Goal: Transaction & Acquisition: Book appointment/travel/reservation

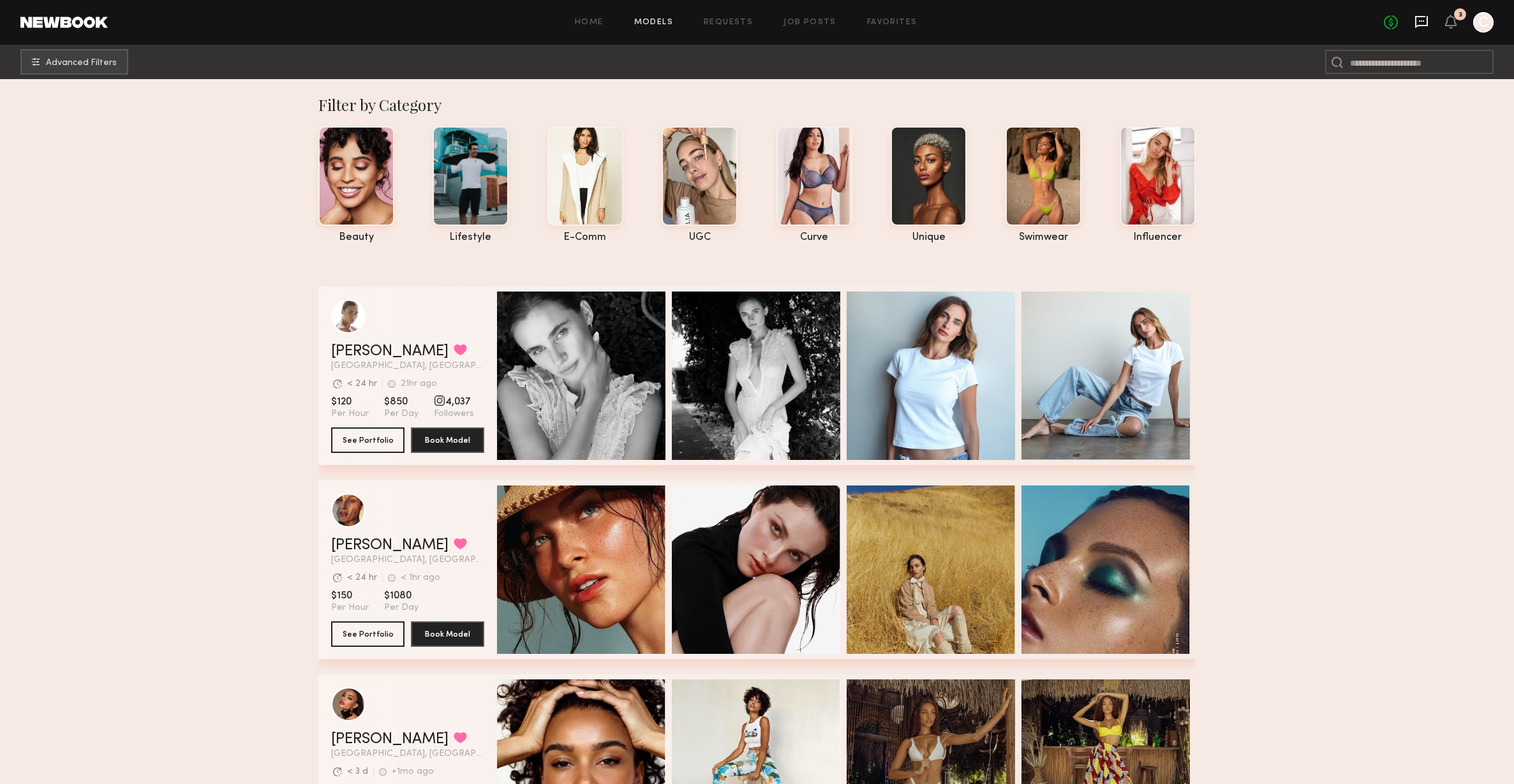
click at [1420, 24] on icon at bounding box center [1422, 22] width 13 height 12
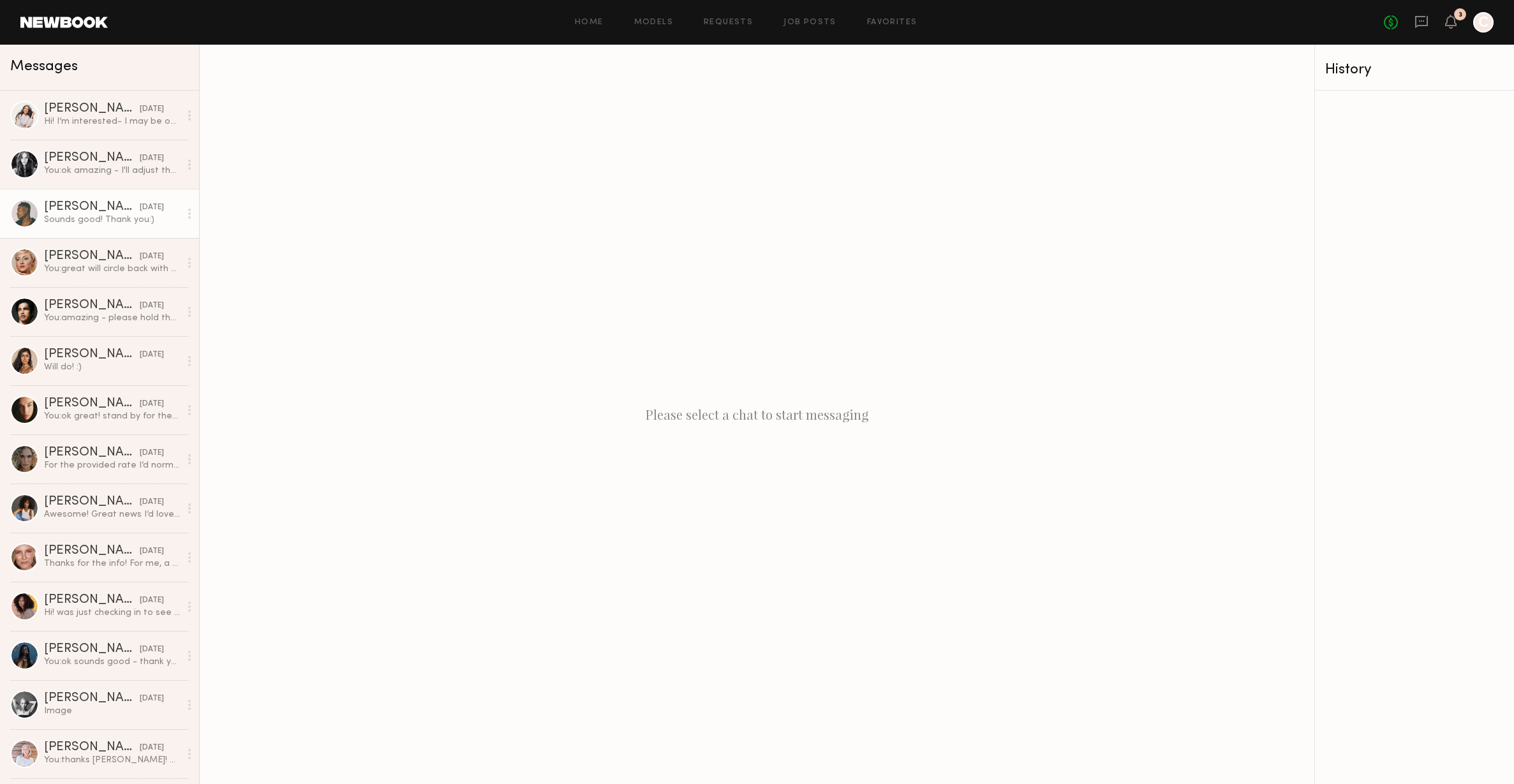
click at [113, 201] on div "[PERSON_NAME]" at bounding box center [92, 208] width 96 height 13
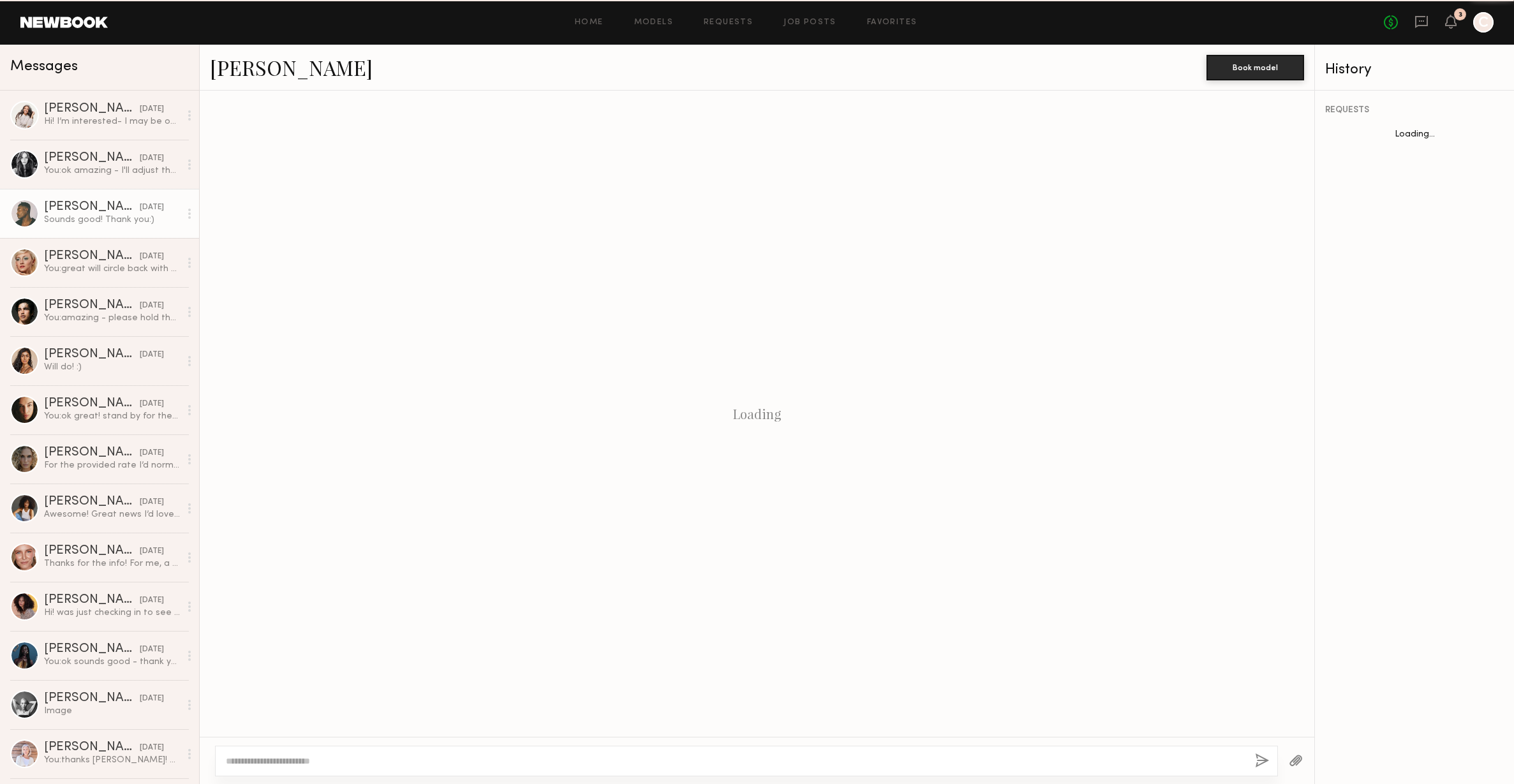
scroll to position [457, 0]
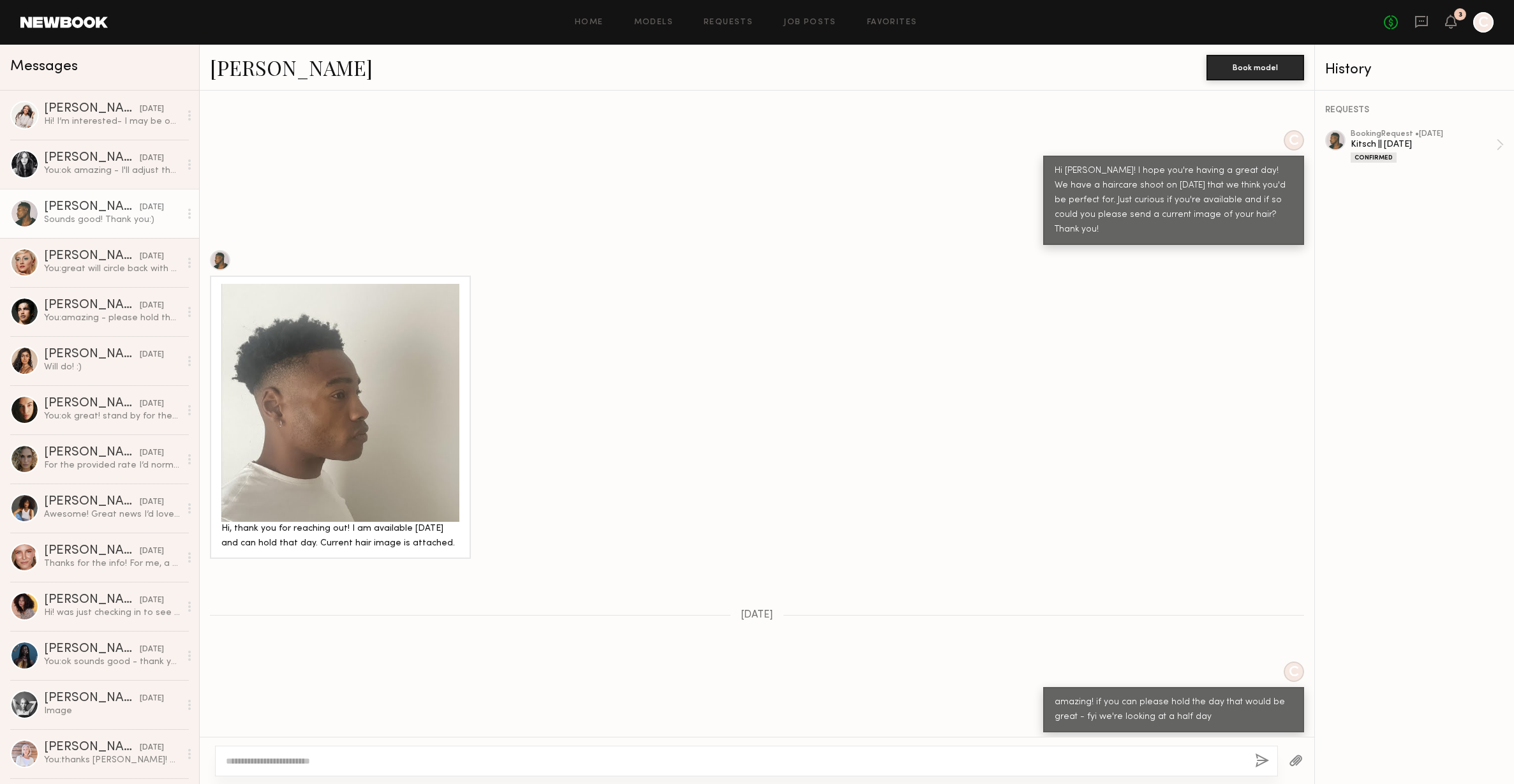
click at [270, 78] on link "[PERSON_NAME]" at bounding box center [291, 67] width 162 height 27
click at [119, 320] on div "You: amazing - please hold the day for us - we'll reach out with scheduling sho…" at bounding box center [112, 318] width 136 height 12
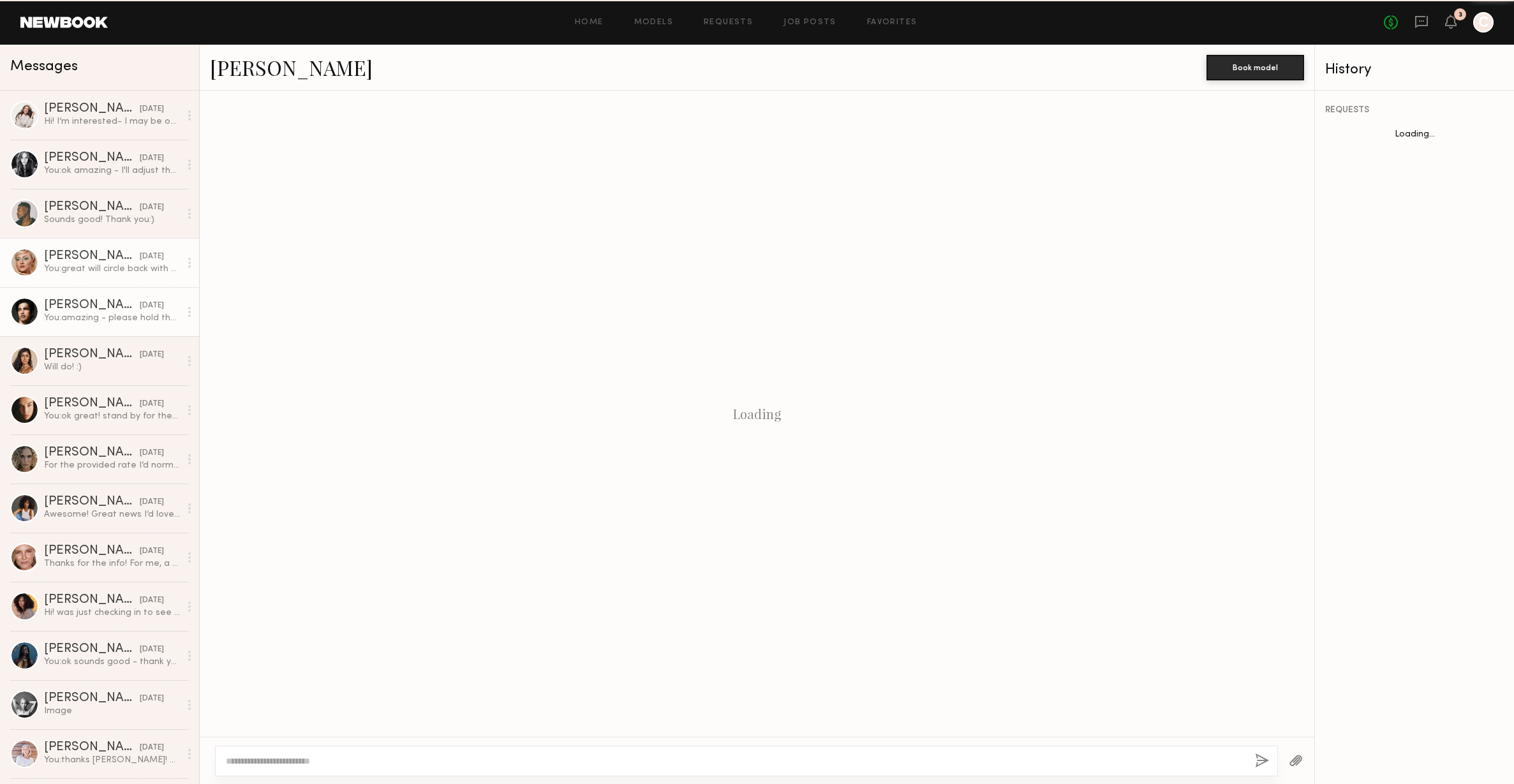
scroll to position [724, 0]
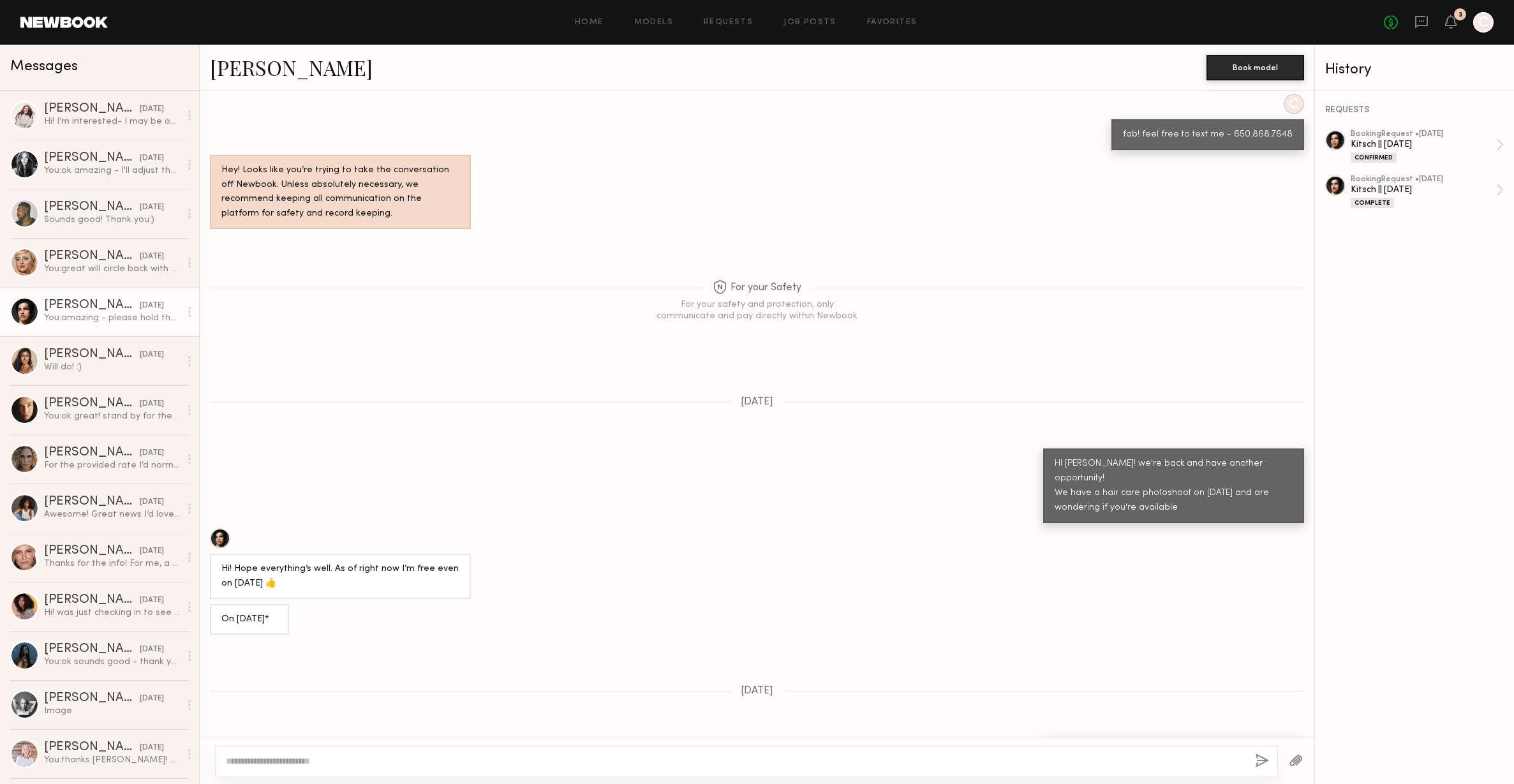
click at [263, 66] on link "[PERSON_NAME]" at bounding box center [291, 67] width 162 height 27
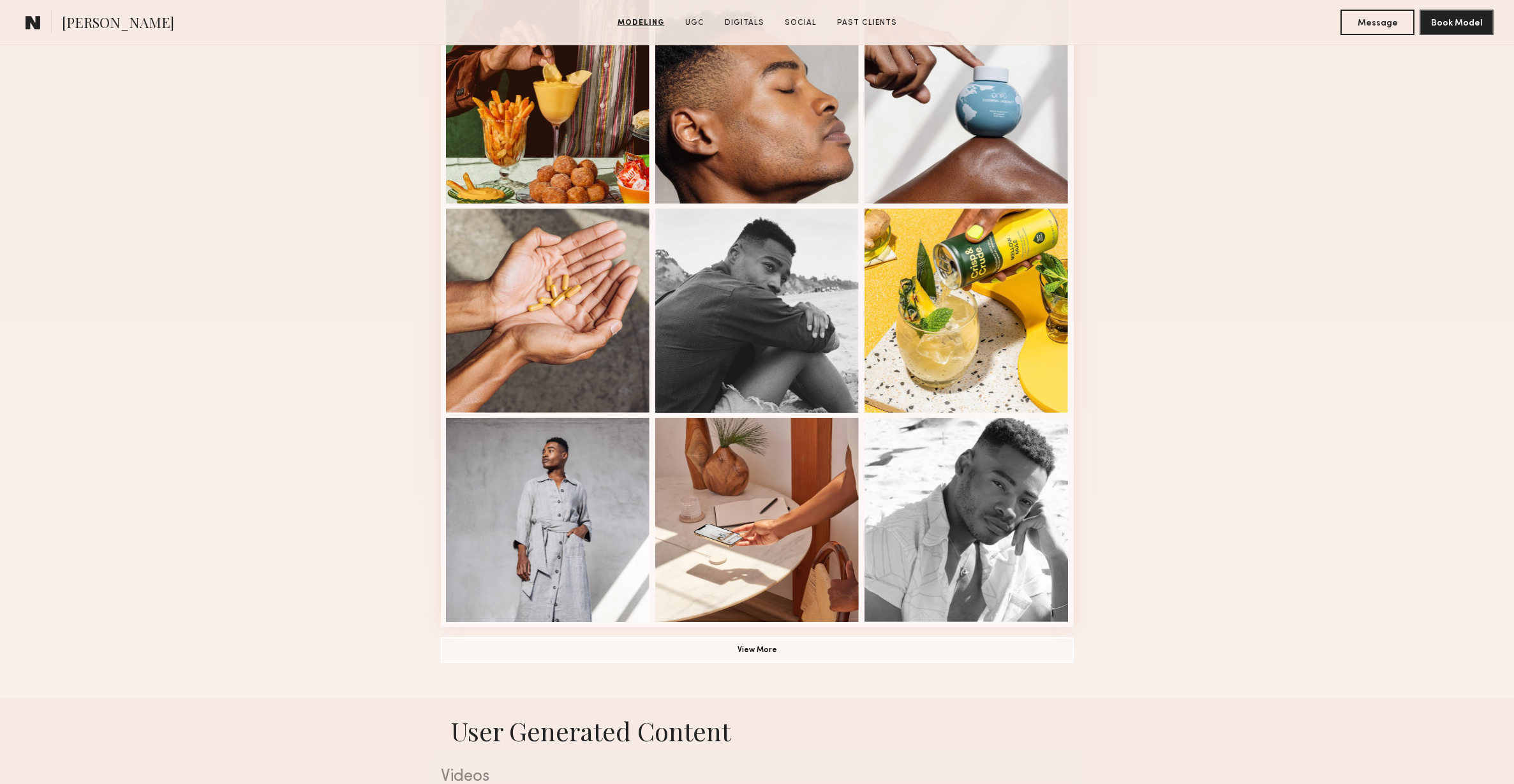
scroll to position [694, 0]
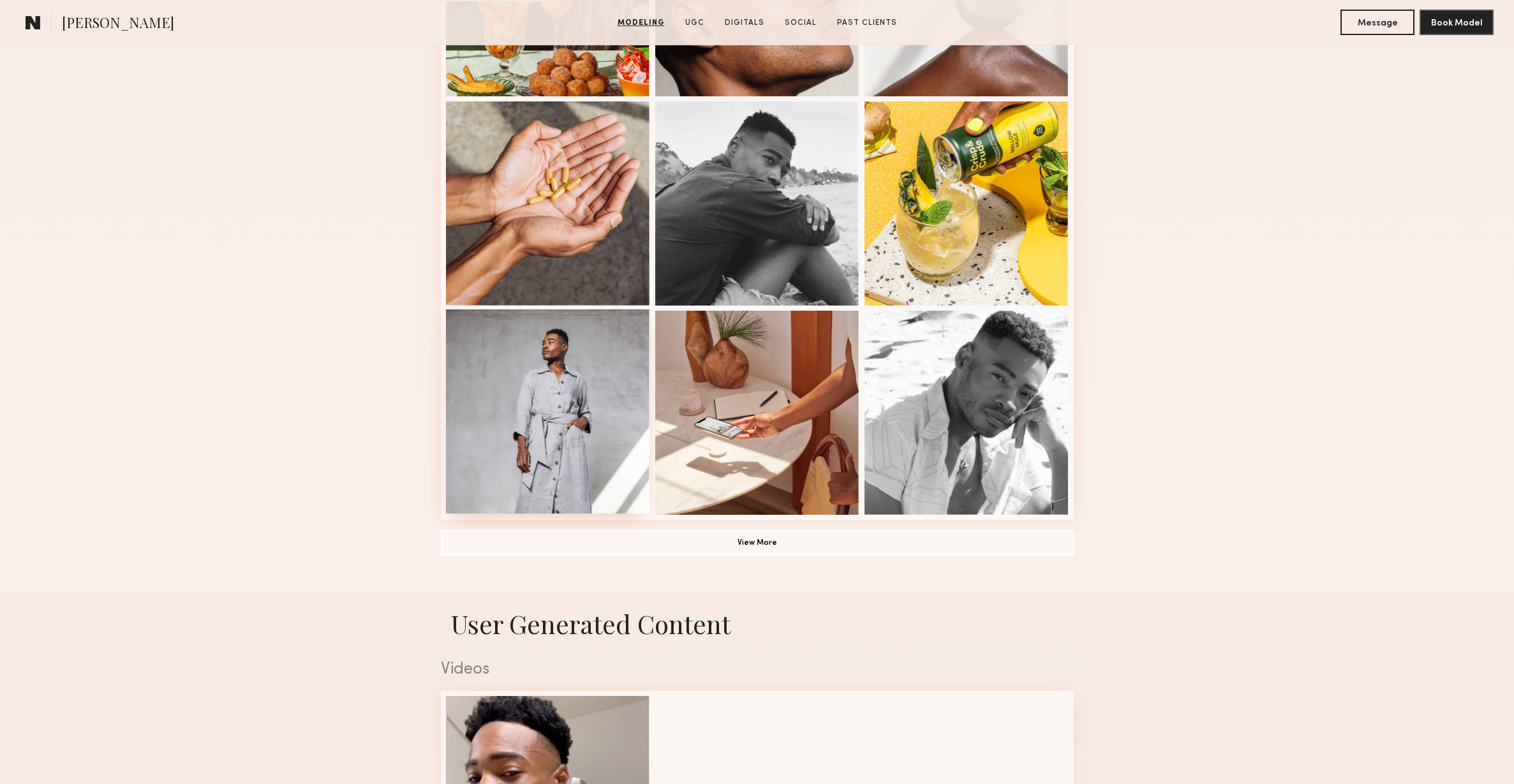
click at [638, 455] on div at bounding box center [548, 411] width 204 height 204
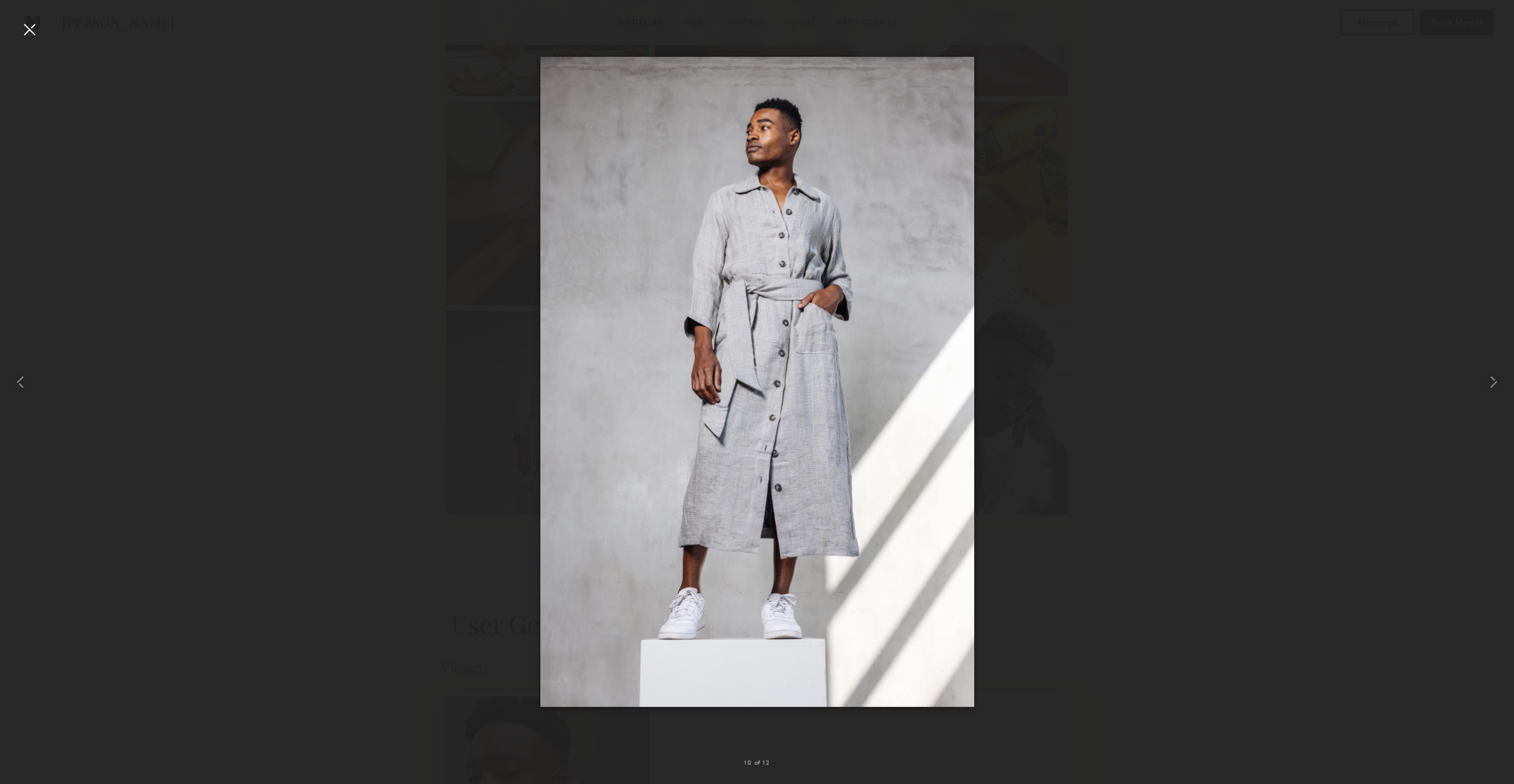
click at [32, 35] on div at bounding box center [29, 29] width 21 height 21
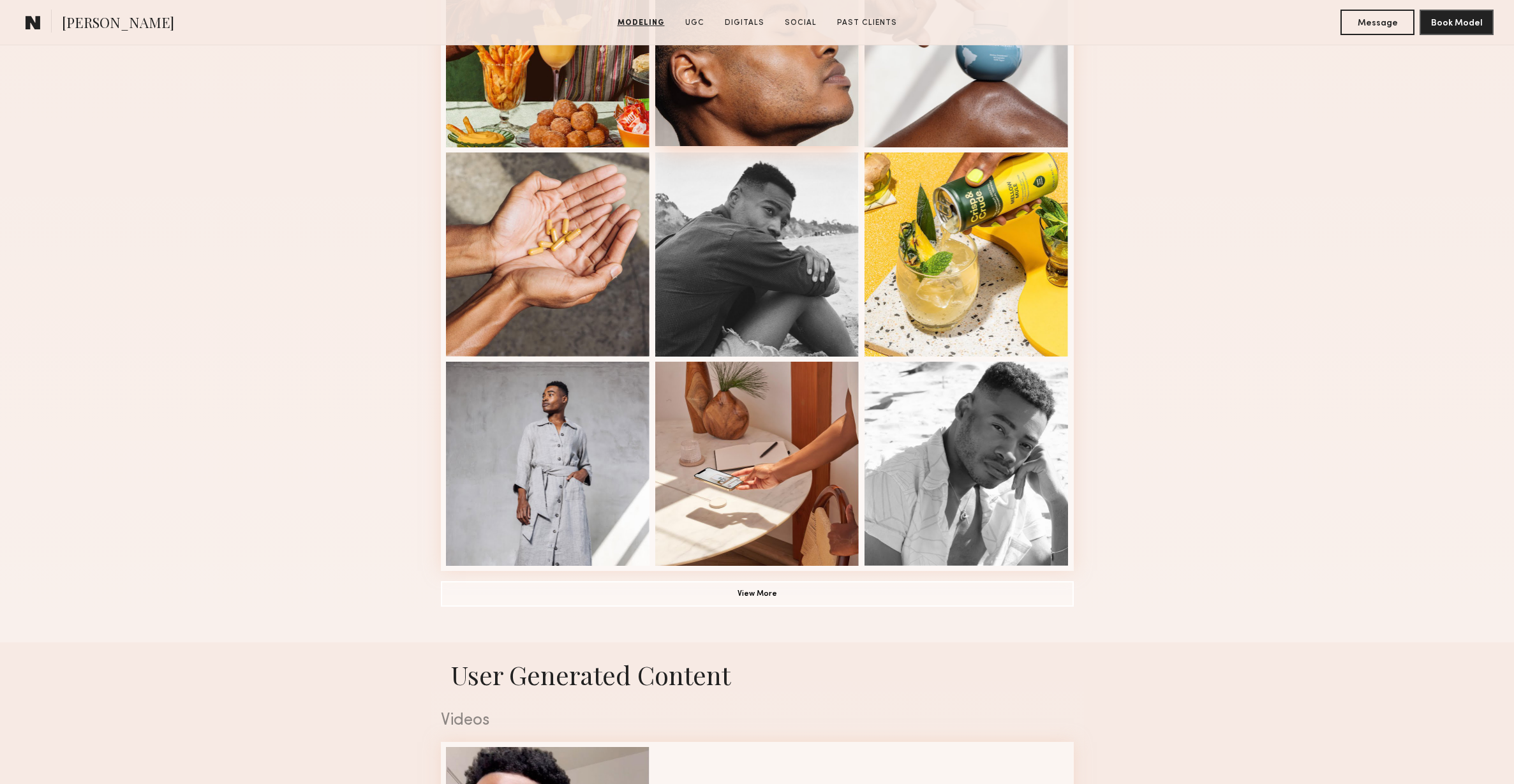
scroll to position [644, 0]
click at [801, 591] on button "View More" at bounding box center [758, 593] width 633 height 25
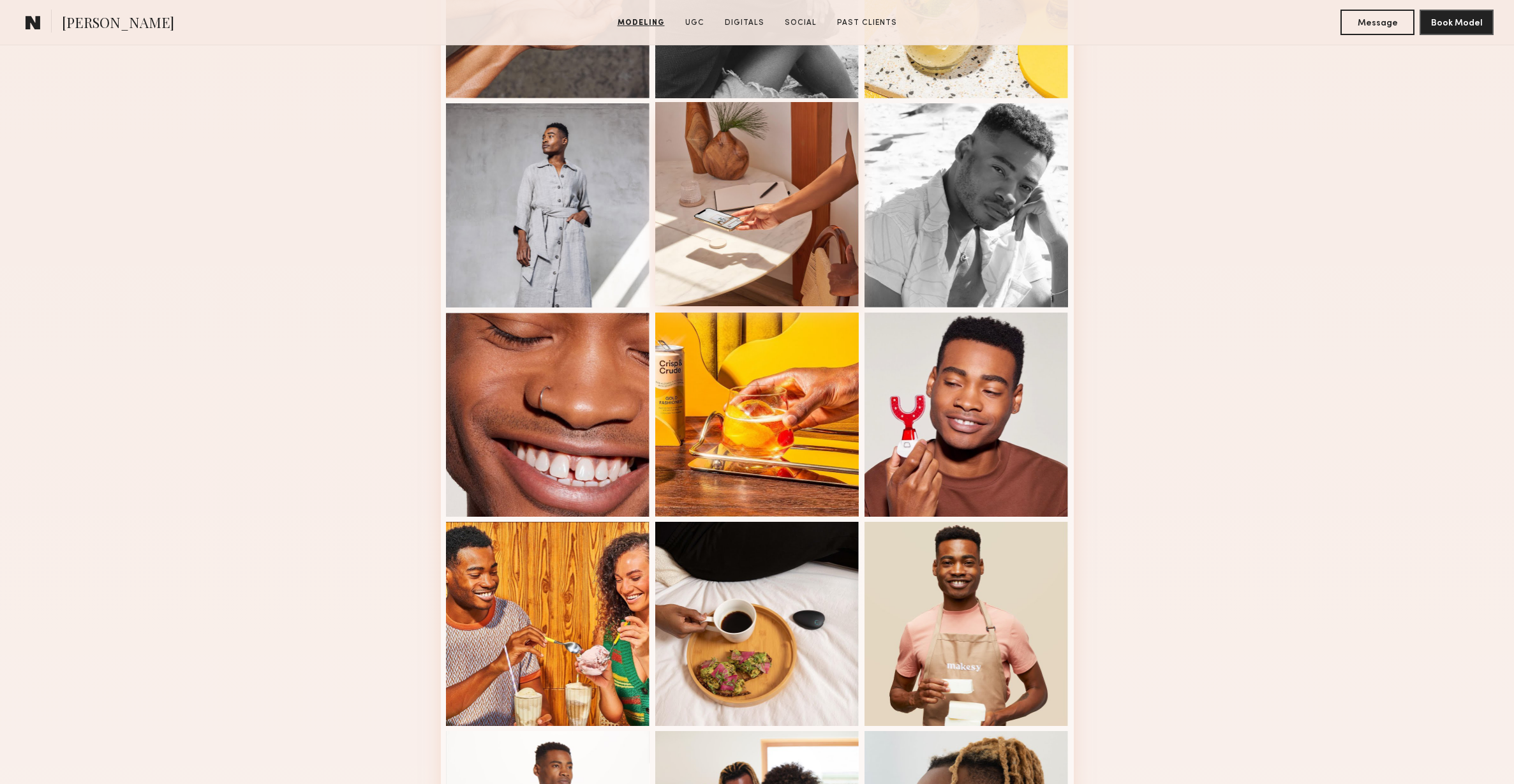
scroll to position [913, 0]
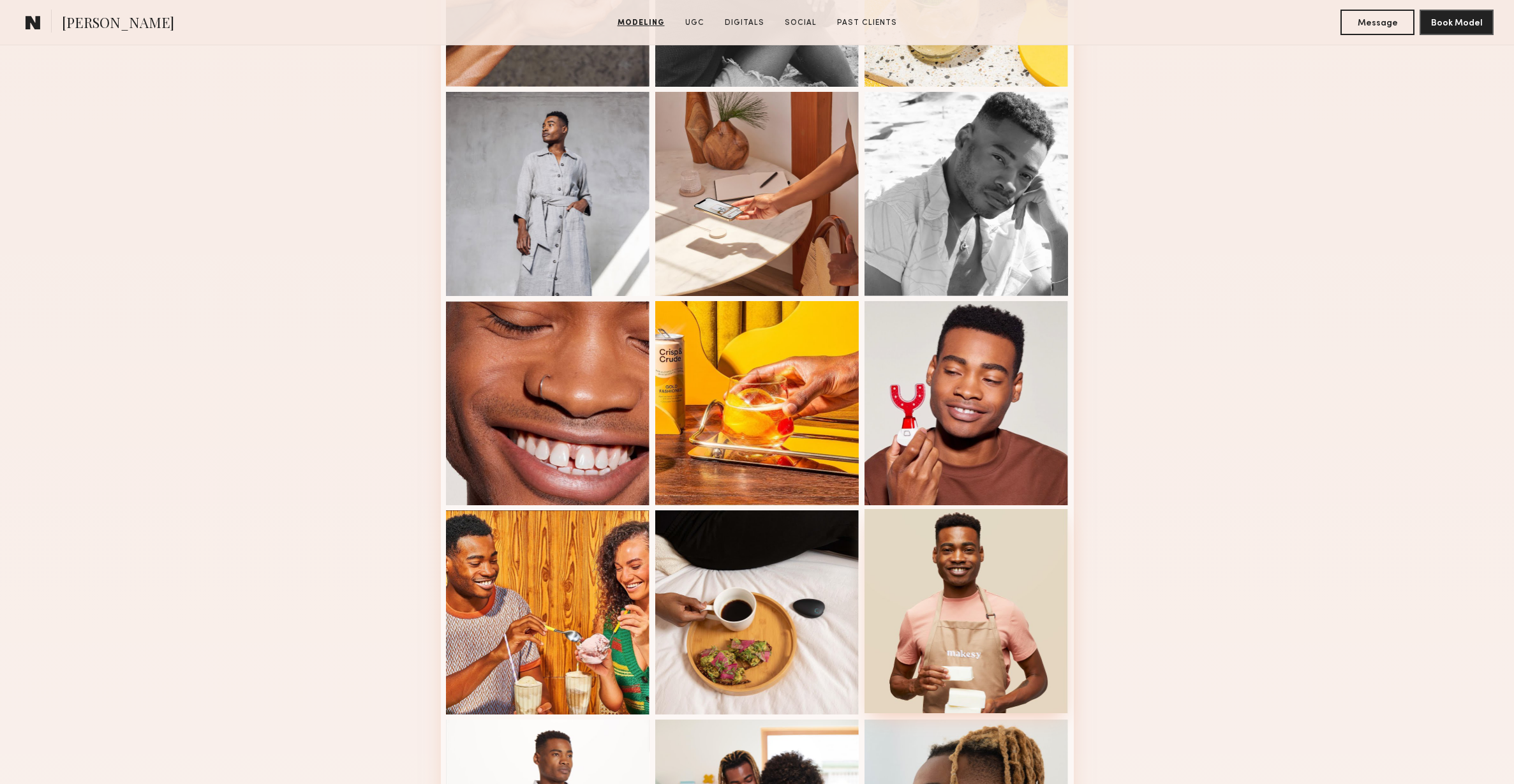
click at [931, 573] on div at bounding box center [966, 611] width 204 height 204
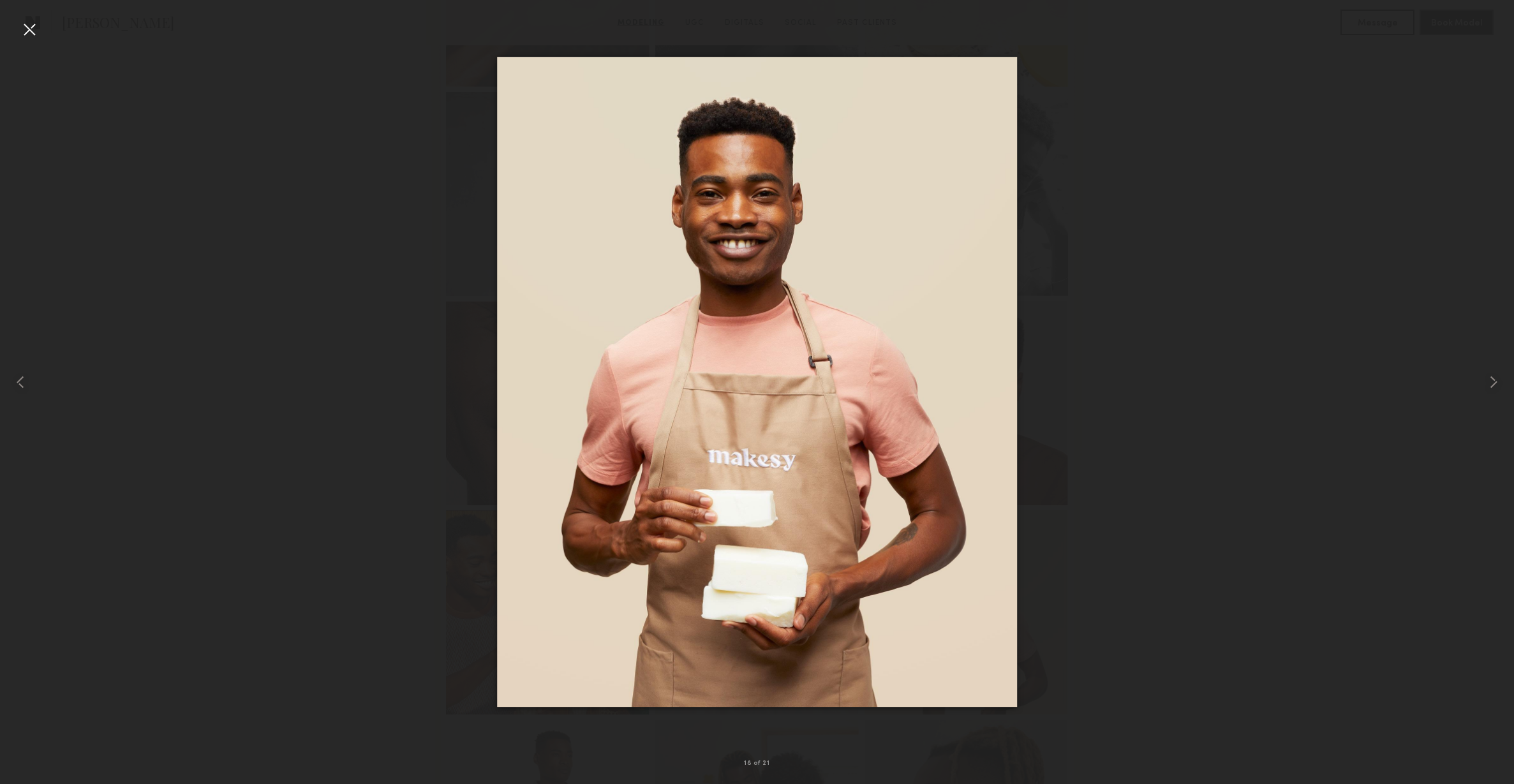
click at [37, 25] on div at bounding box center [29, 29] width 21 height 21
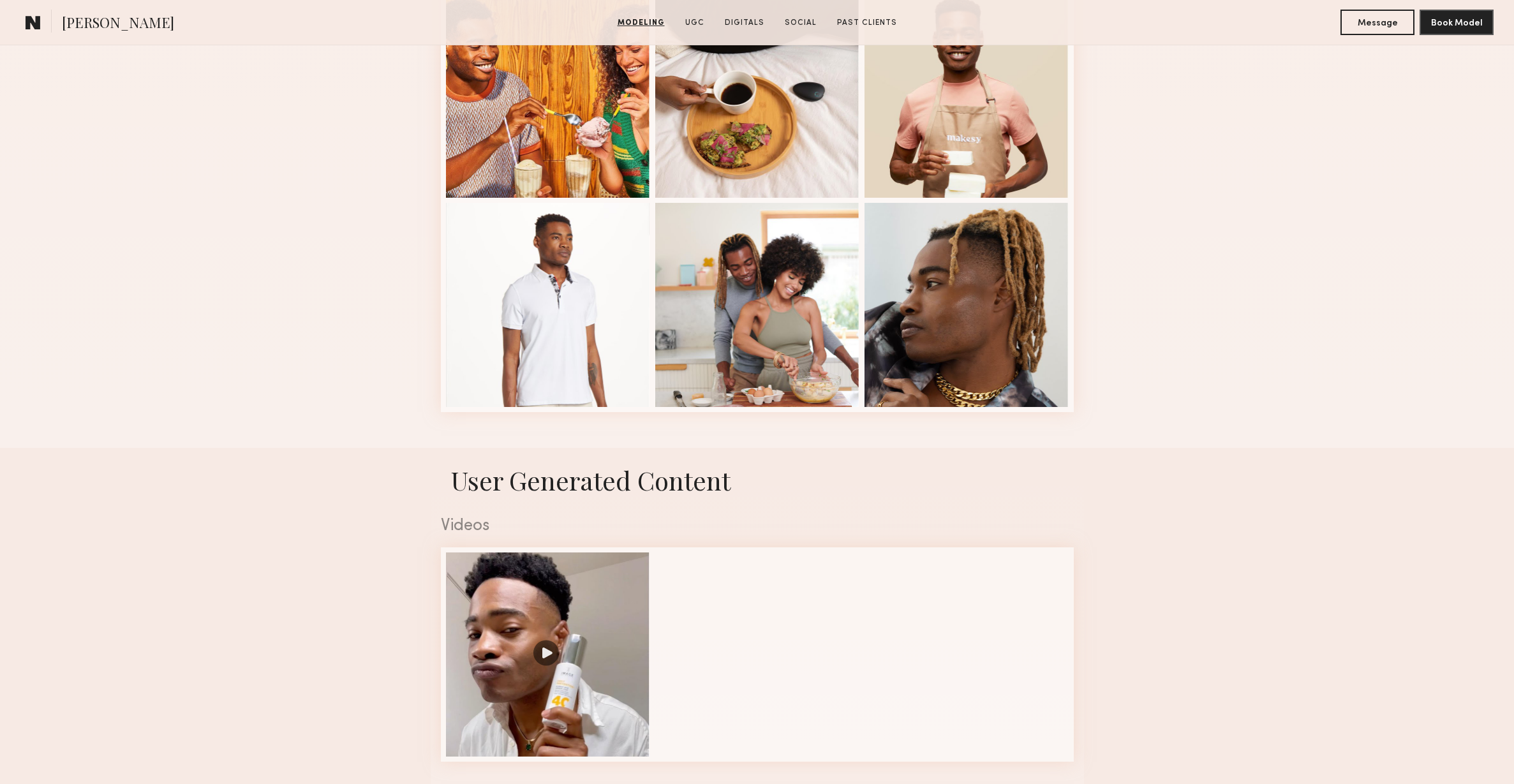
scroll to position [1432, 0]
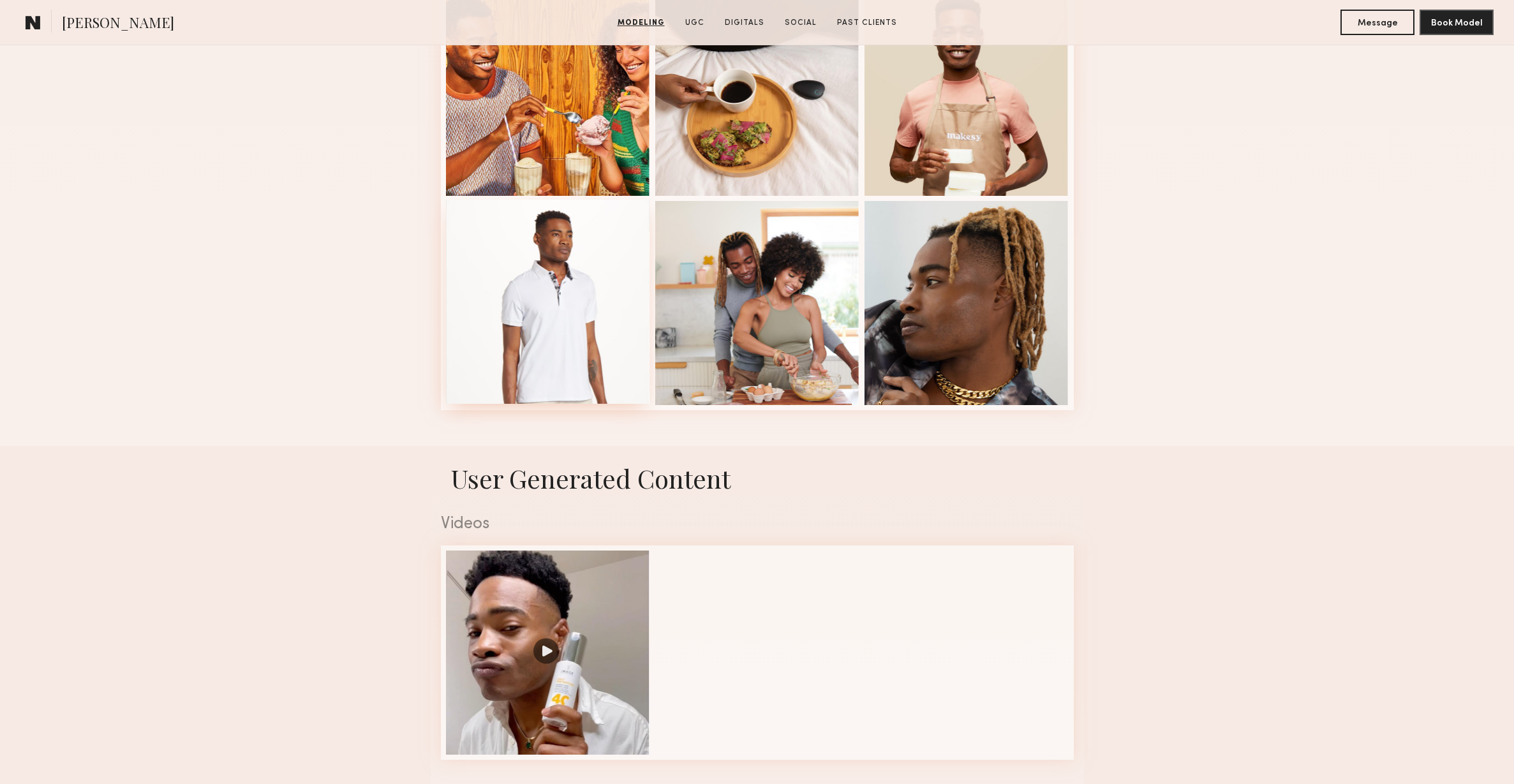
click at [522, 318] on div at bounding box center [548, 301] width 204 height 204
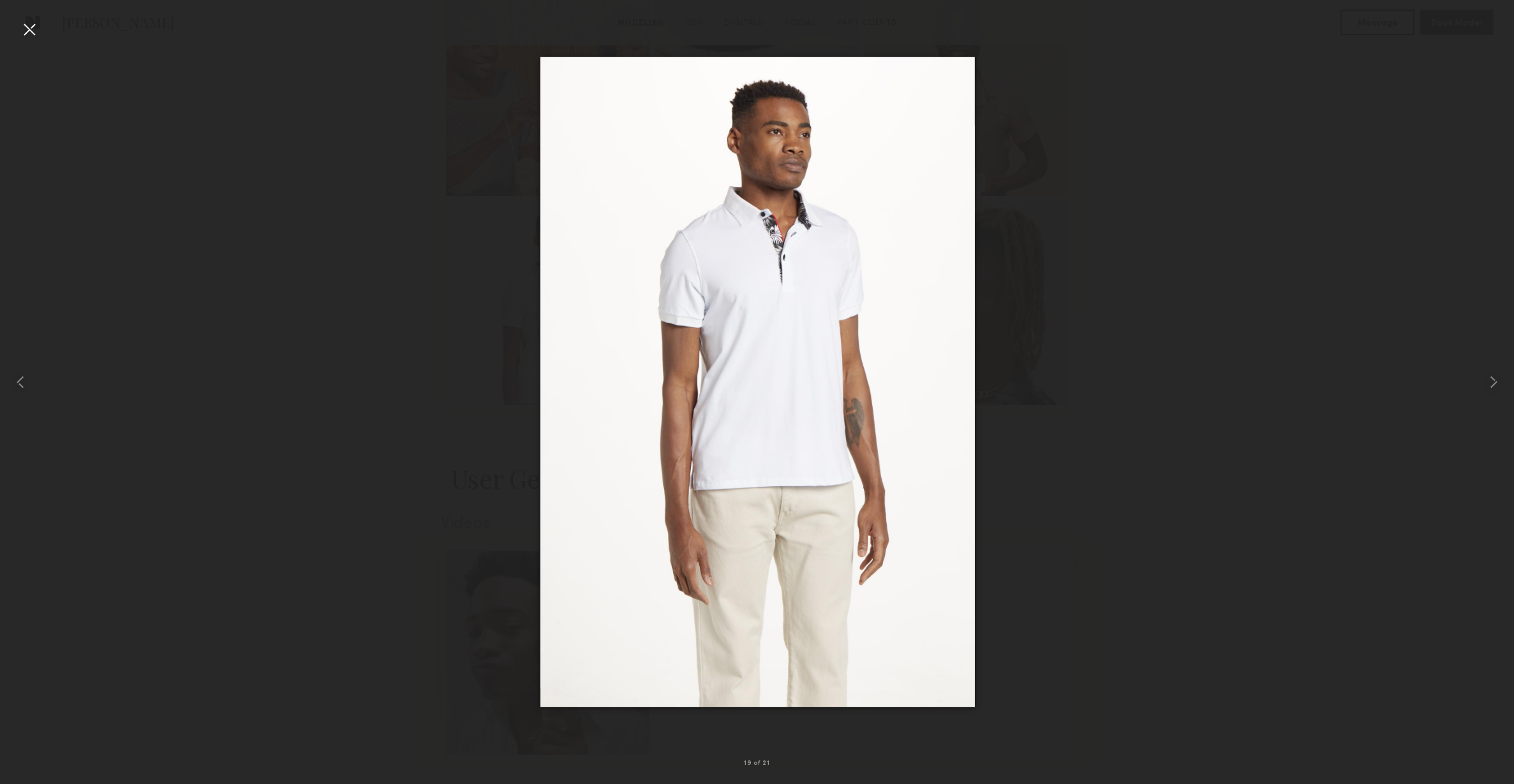
click at [23, 28] on div at bounding box center [29, 29] width 21 height 21
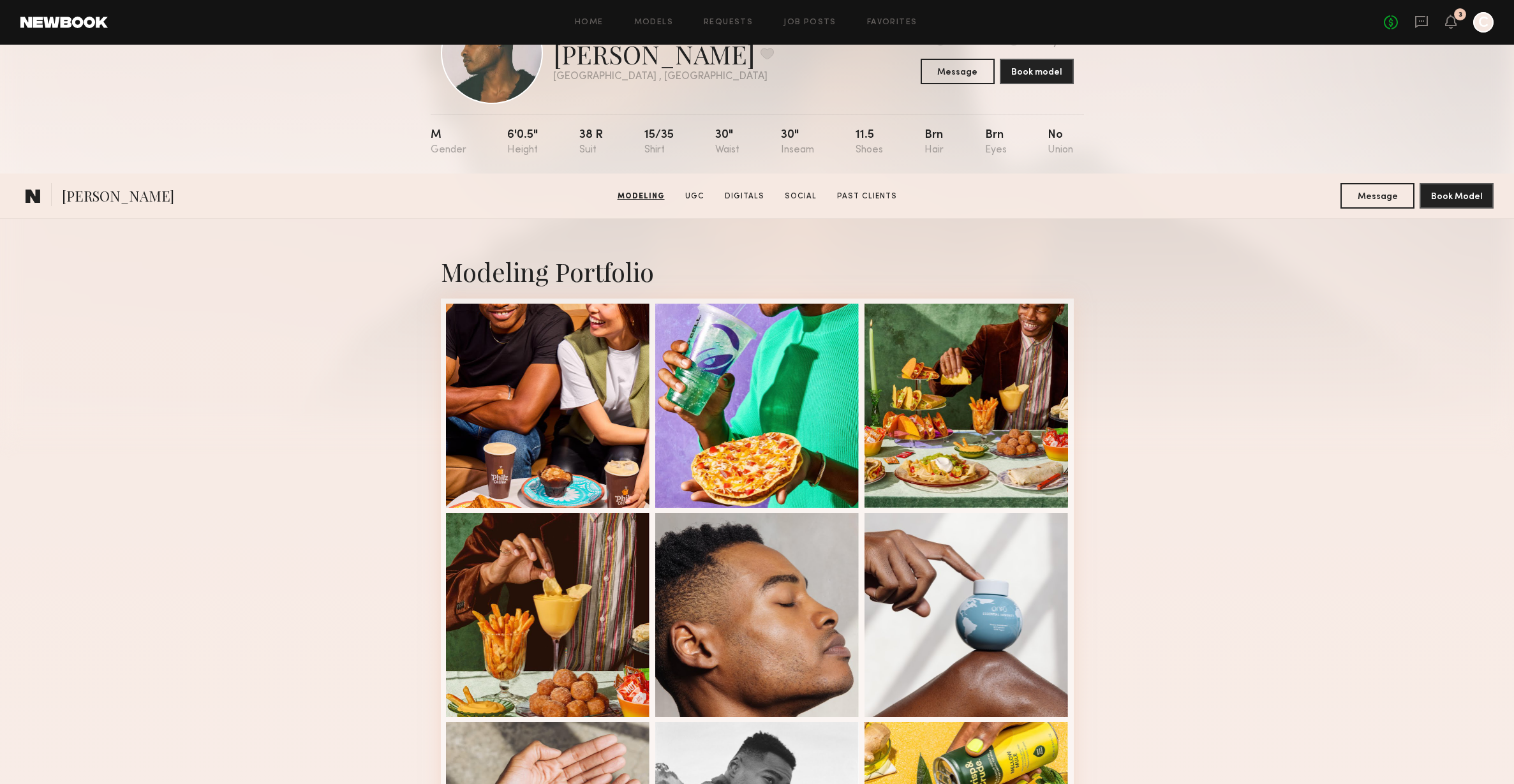
scroll to position [0, 0]
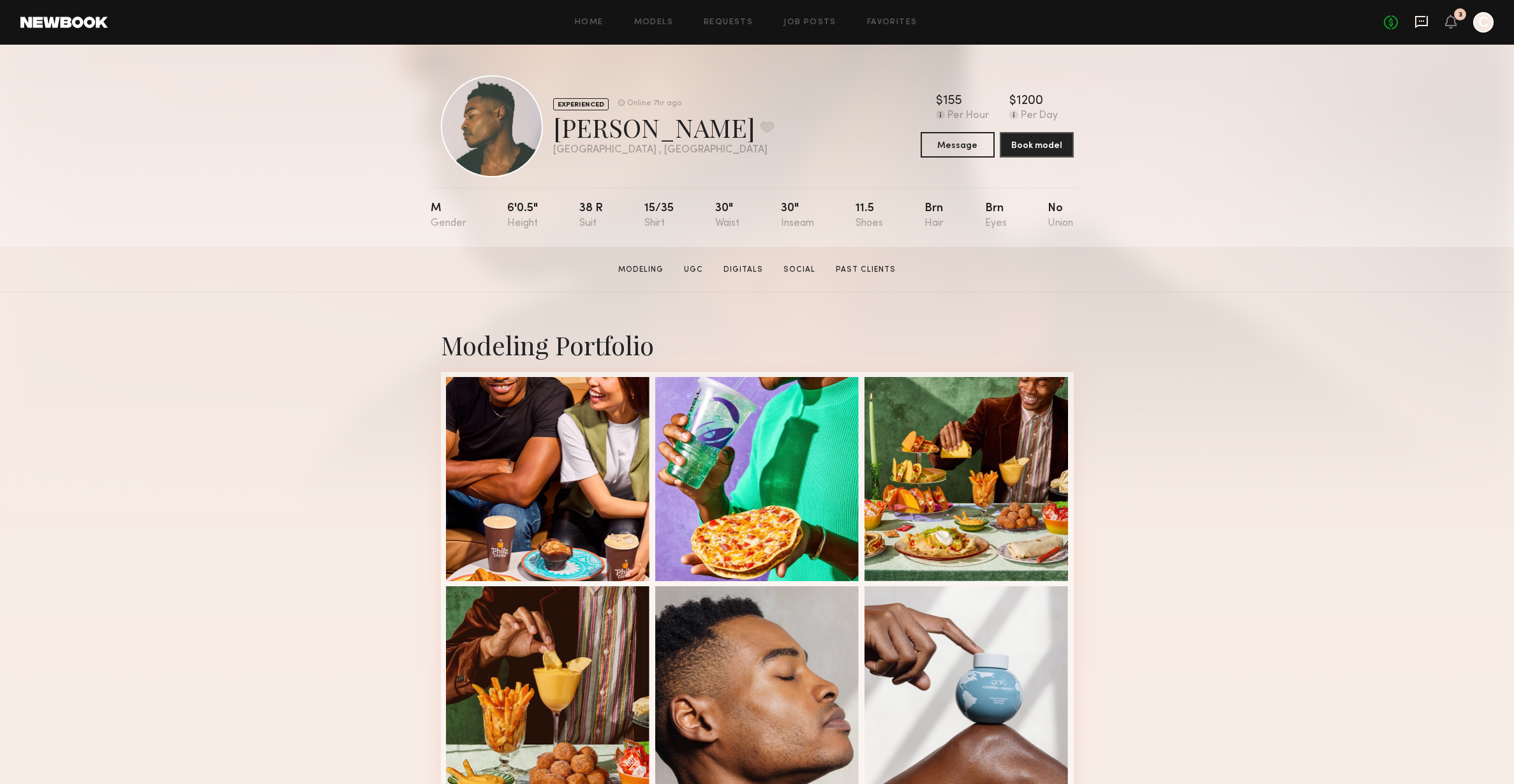
click at [1425, 26] on icon at bounding box center [1422, 22] width 14 height 14
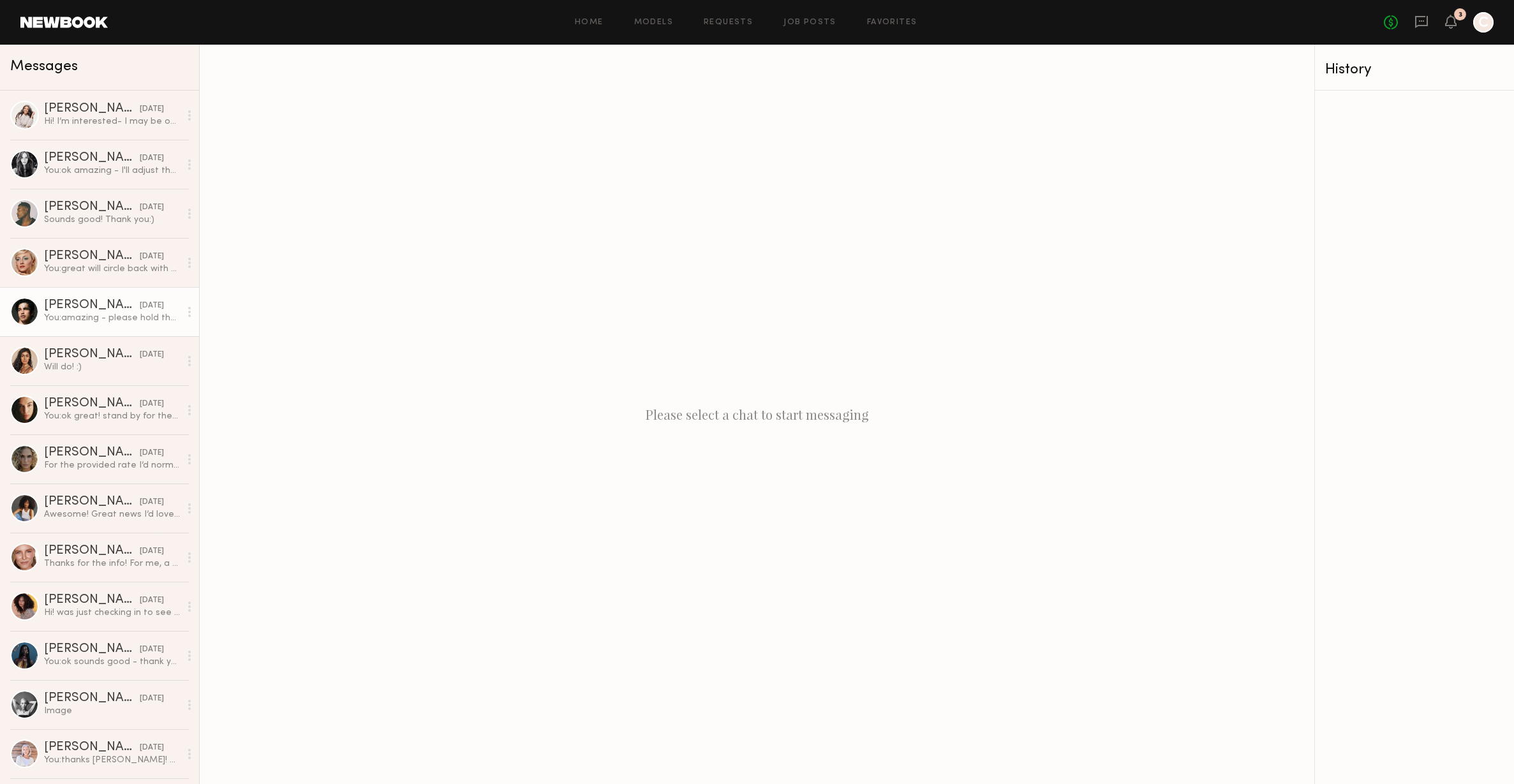
click at [151, 309] on div "[DATE]" at bounding box center [152, 305] width 24 height 12
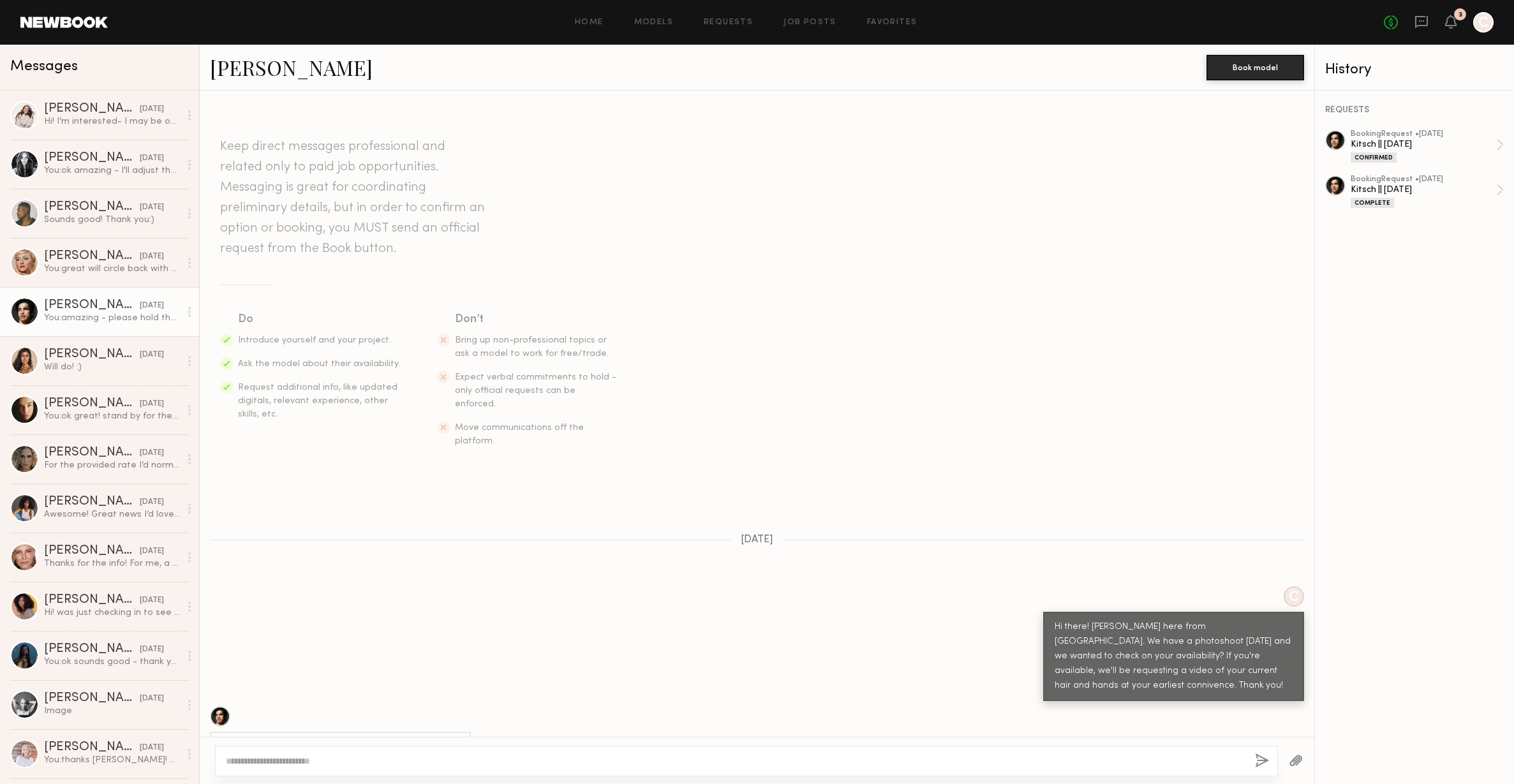
scroll to position [724, 0]
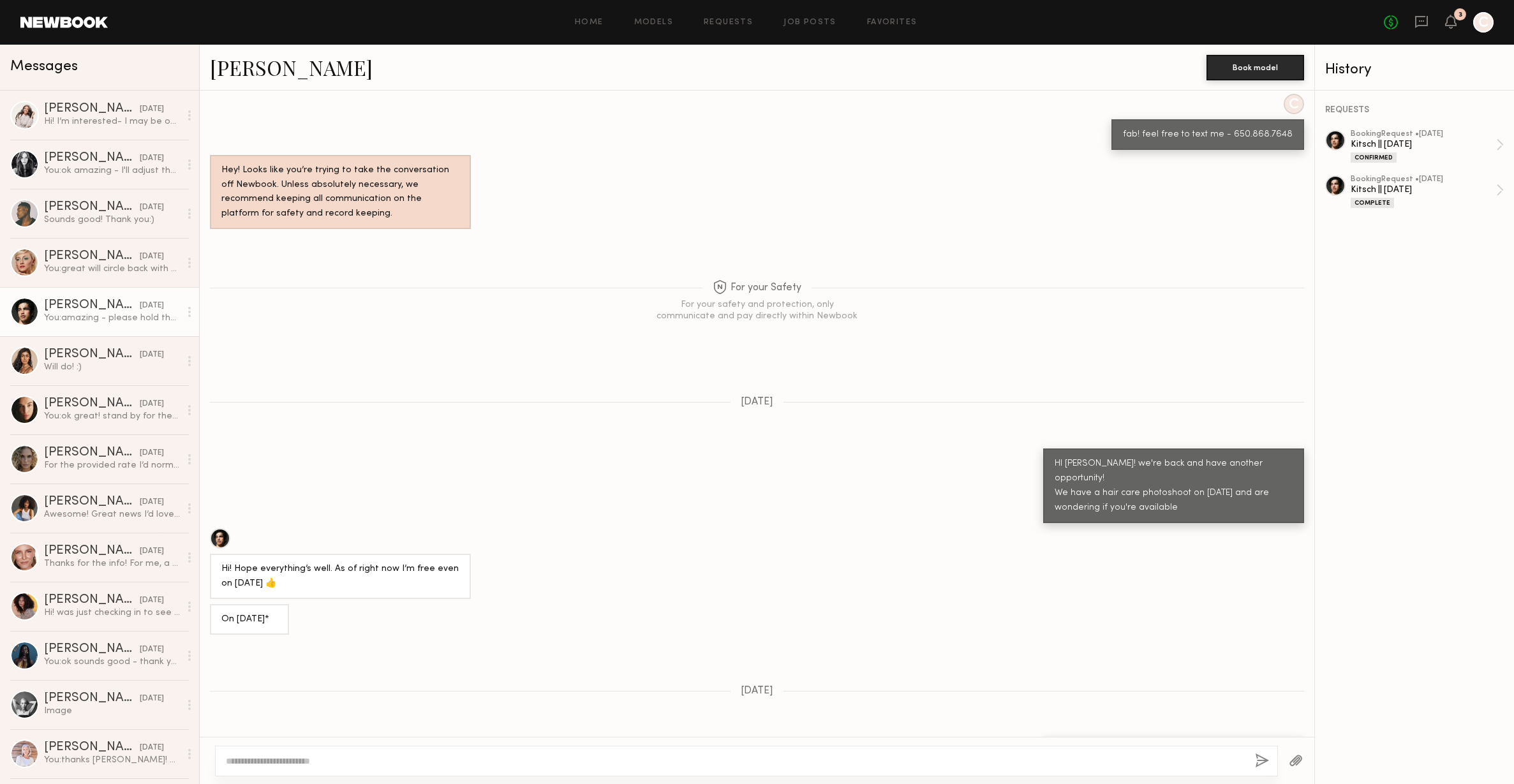
click at [275, 73] on link "[PERSON_NAME]" at bounding box center [291, 67] width 162 height 27
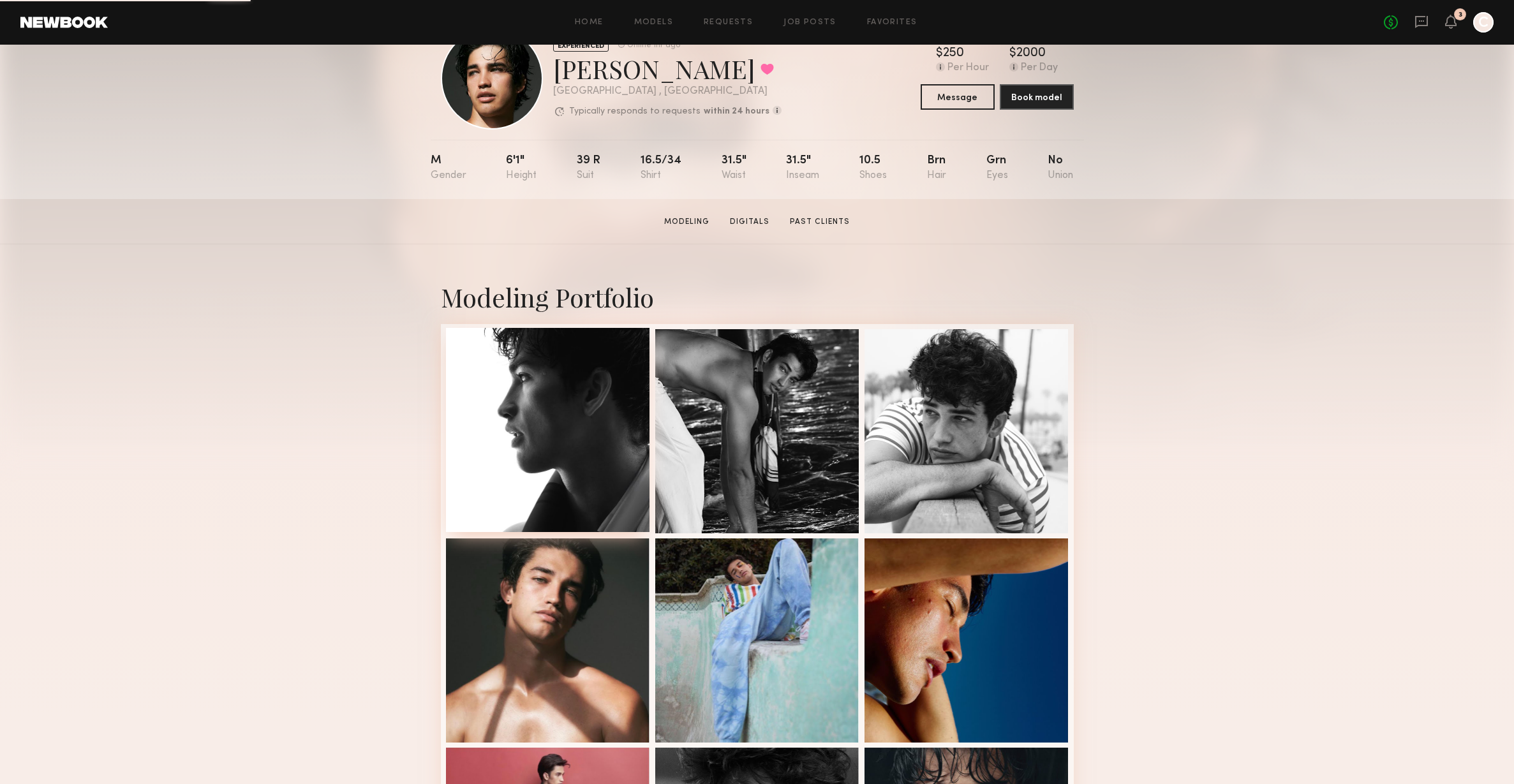
scroll to position [281, 0]
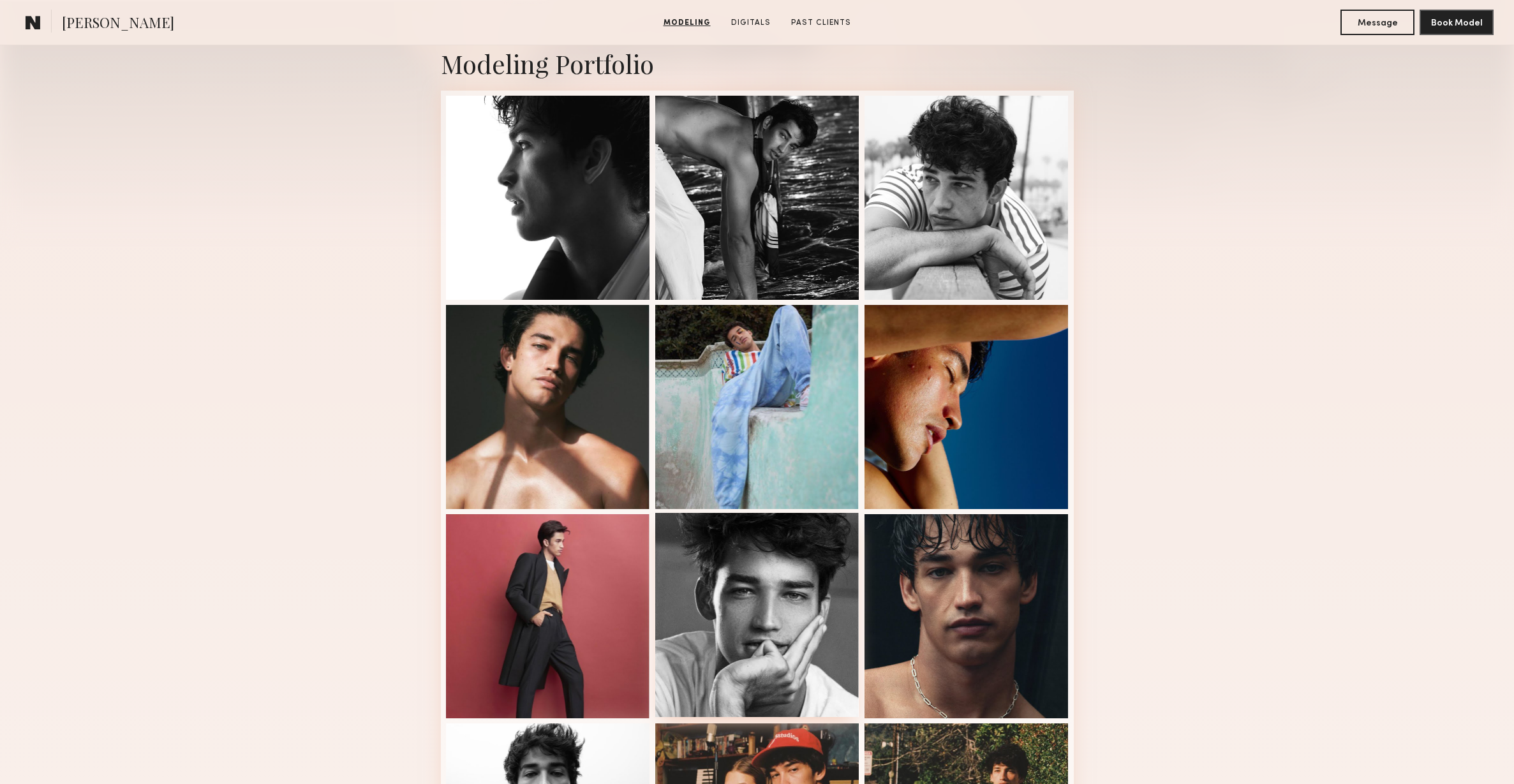
click at [725, 614] on div at bounding box center [757, 615] width 204 height 204
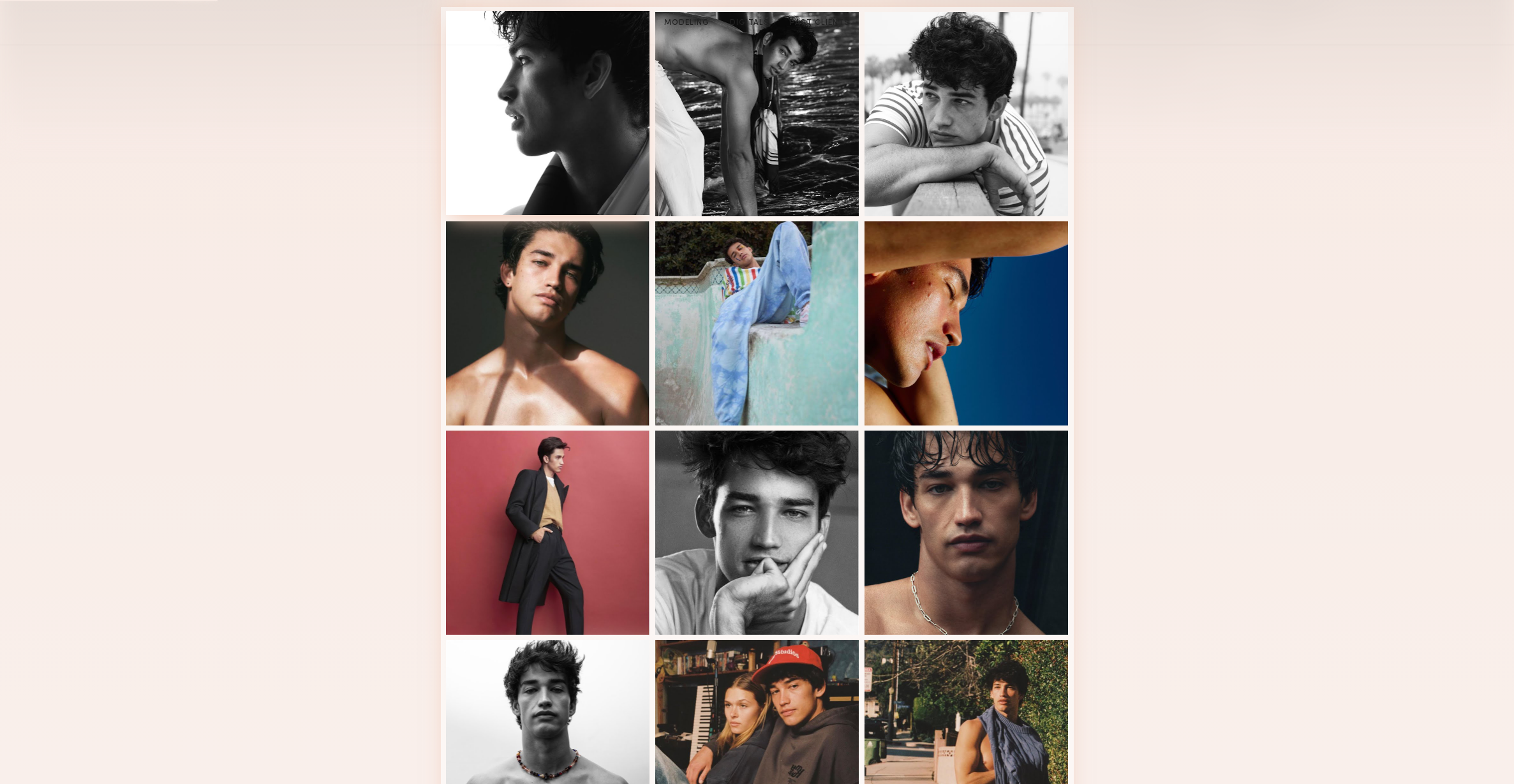
scroll to position [446, 0]
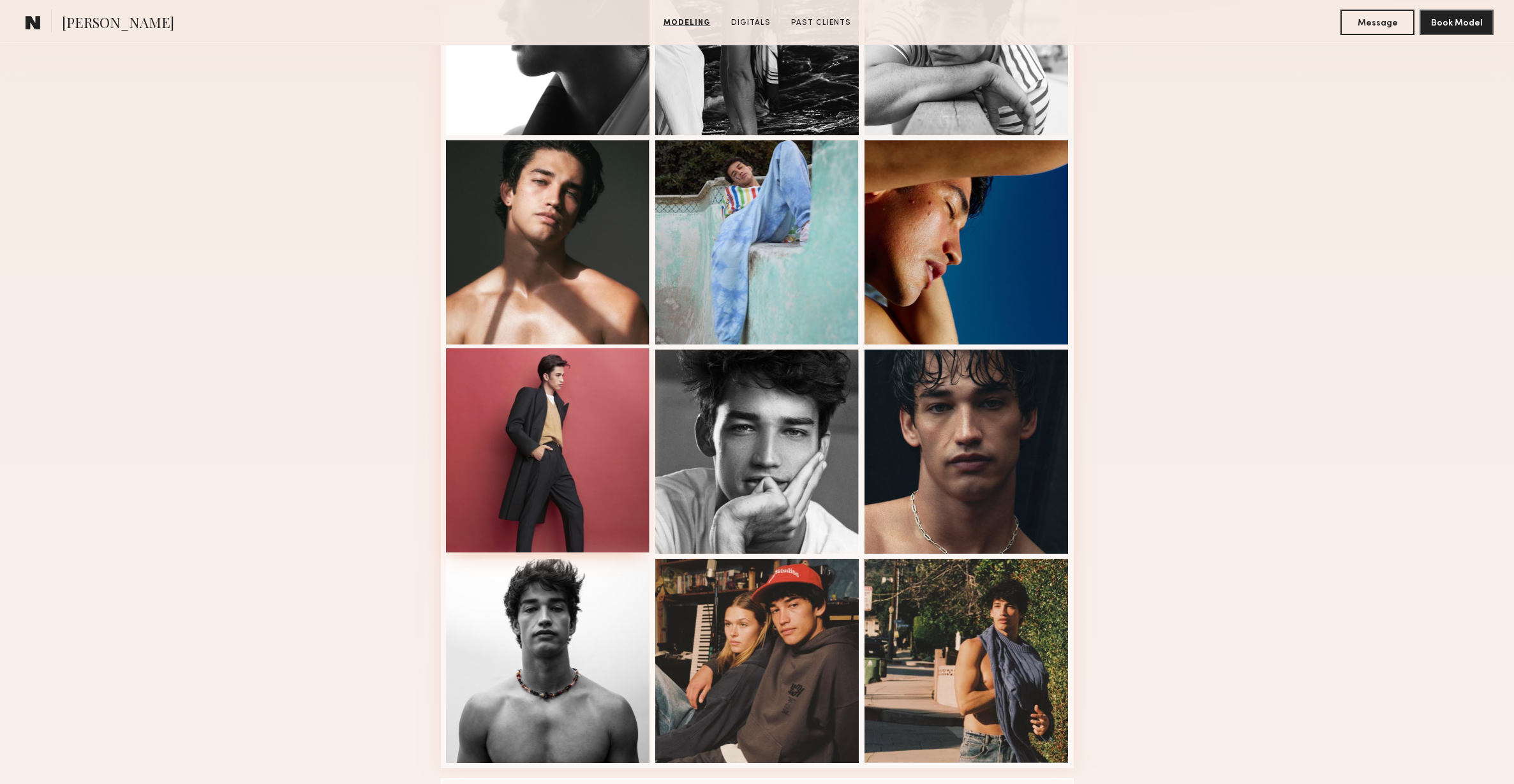
click at [600, 490] on div at bounding box center [548, 450] width 204 height 204
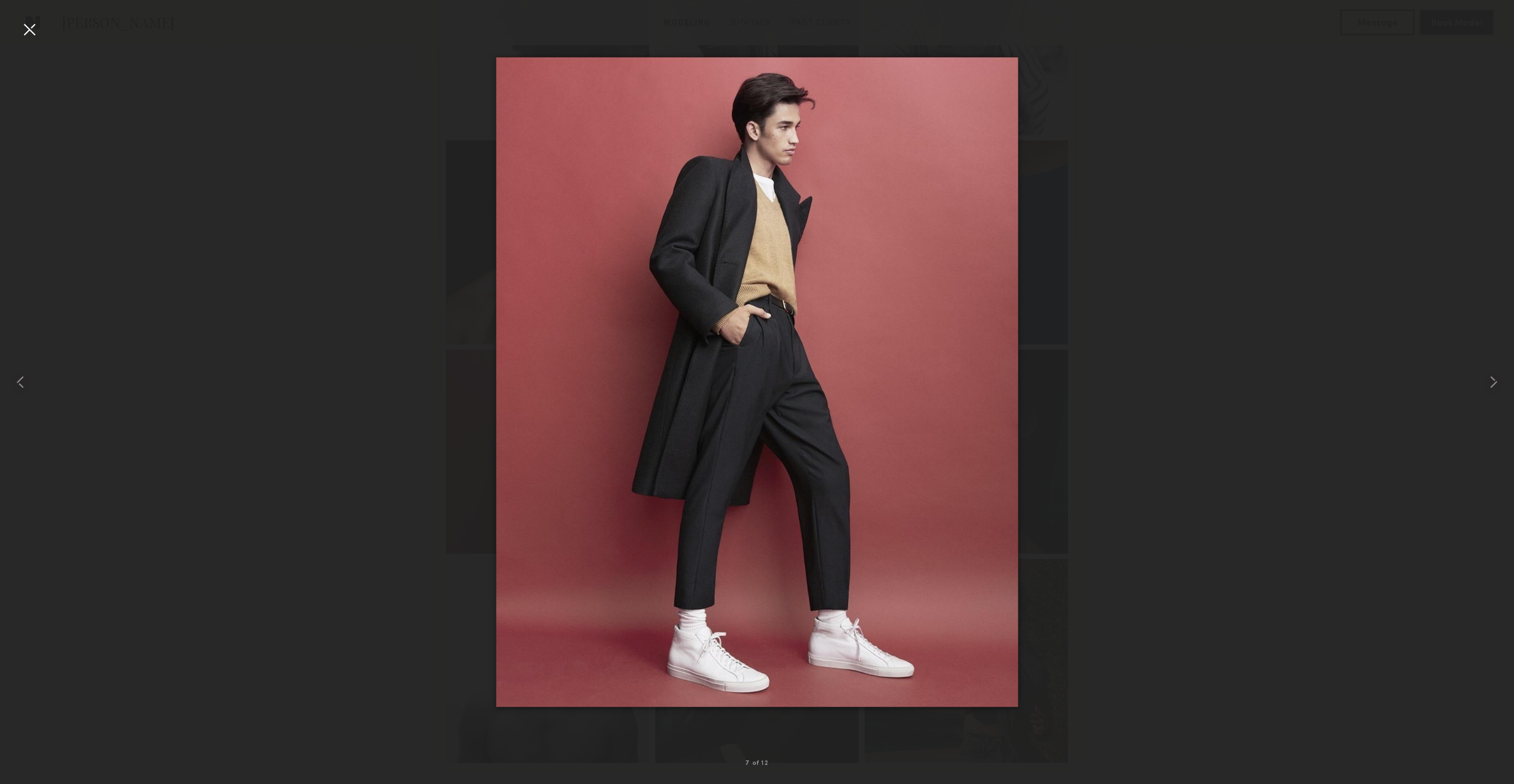
click at [32, 31] on div at bounding box center [29, 29] width 21 height 21
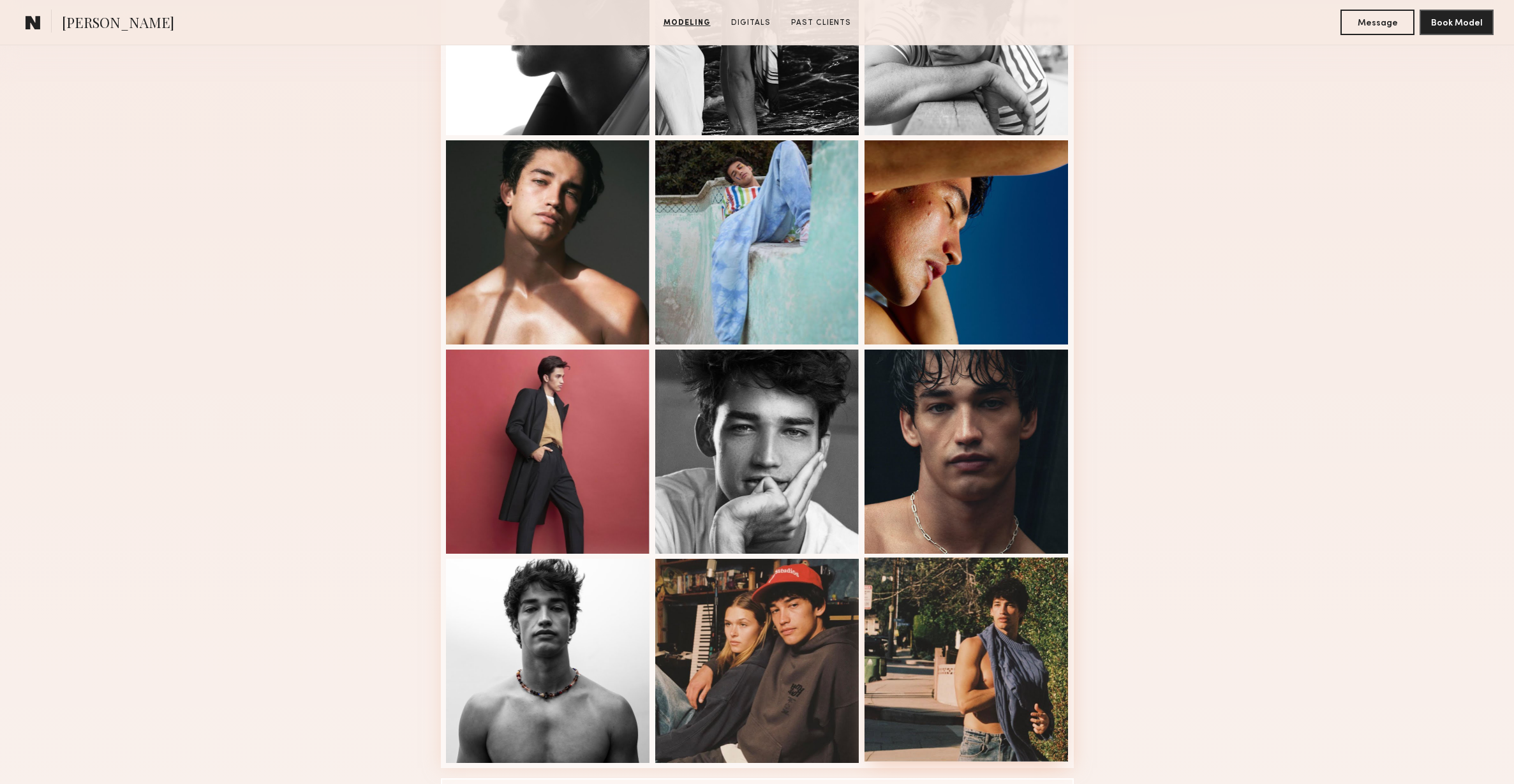
click at [909, 621] on div at bounding box center [966, 659] width 204 height 204
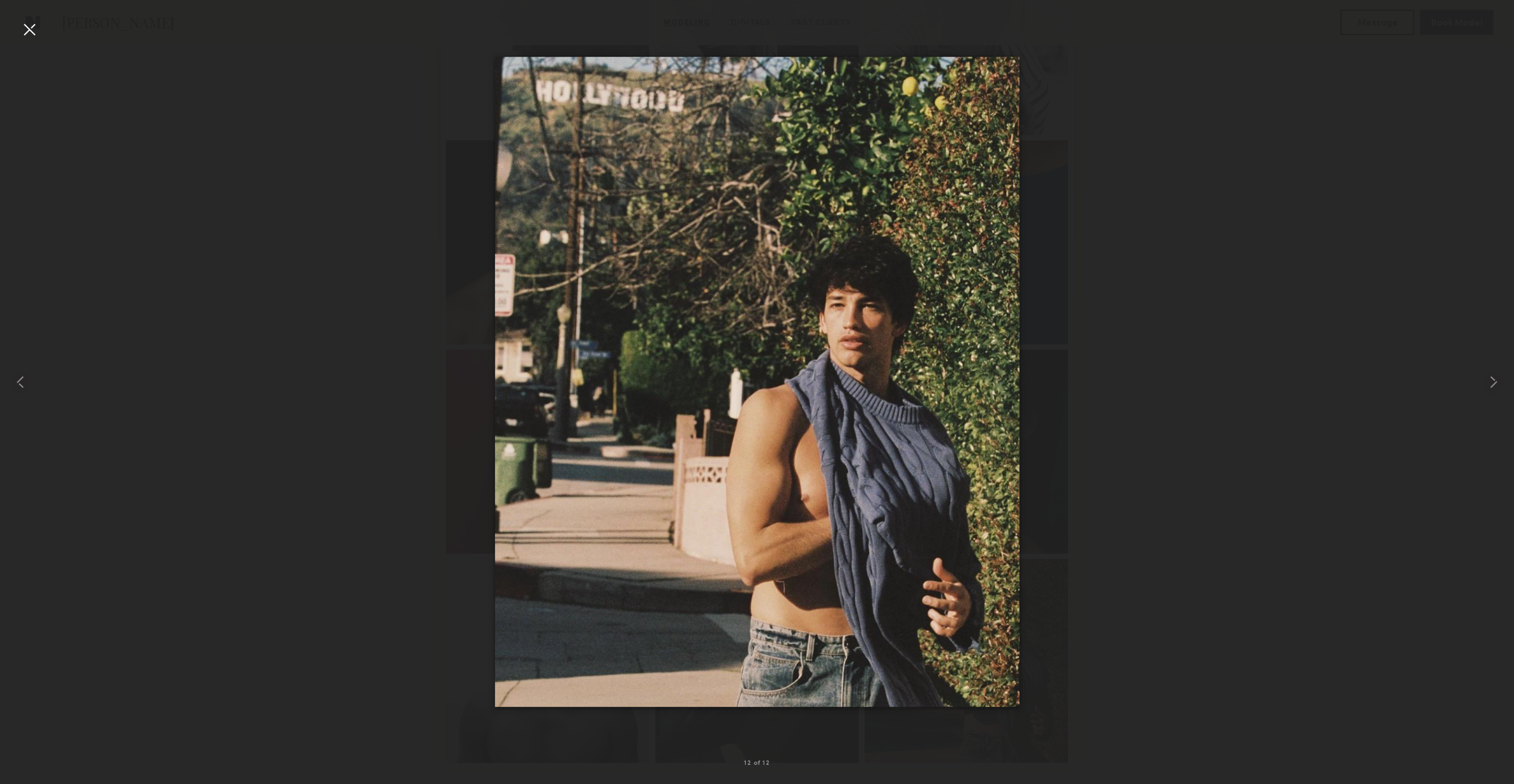
click at [29, 25] on div at bounding box center [29, 29] width 21 height 21
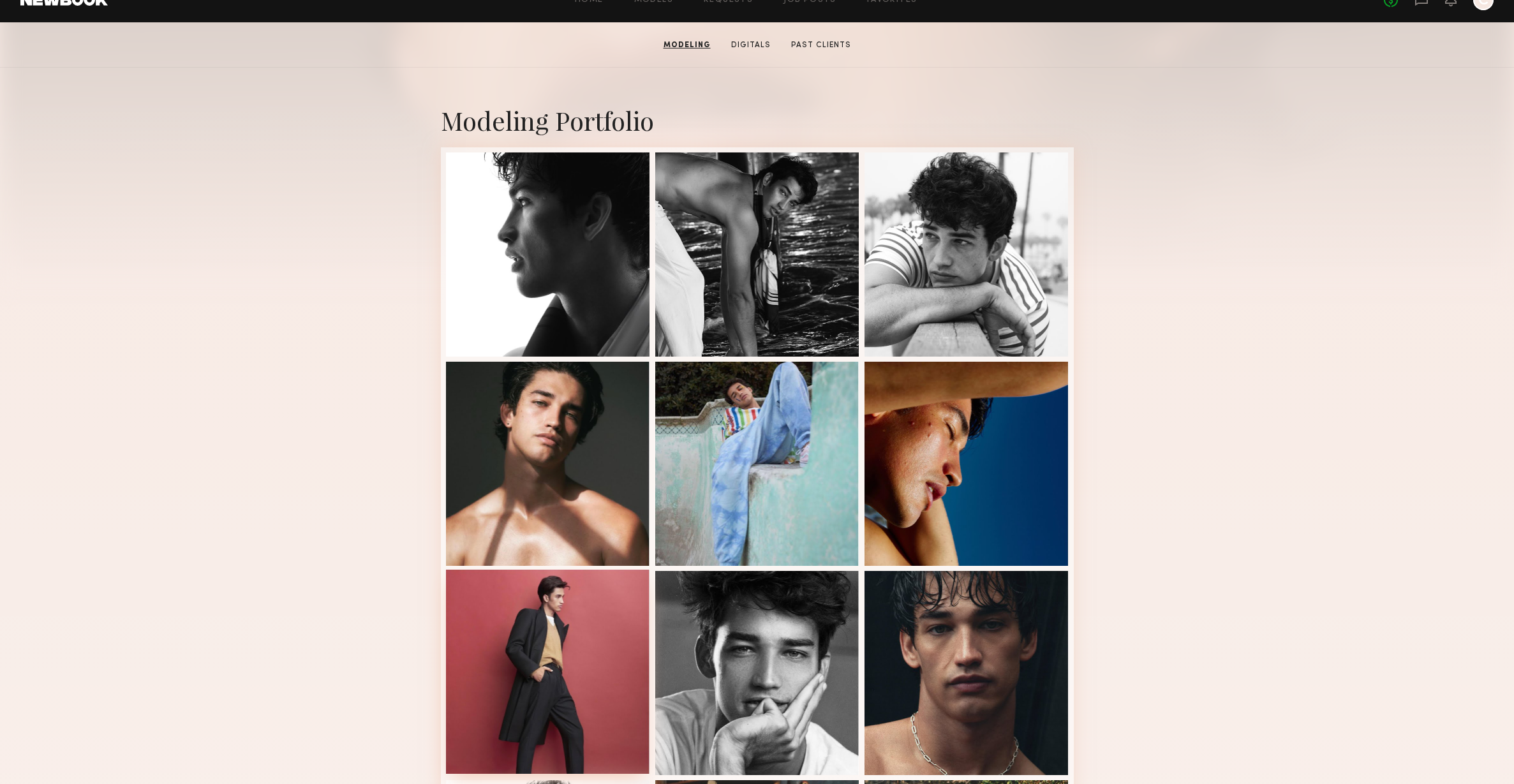
scroll to position [222, 0]
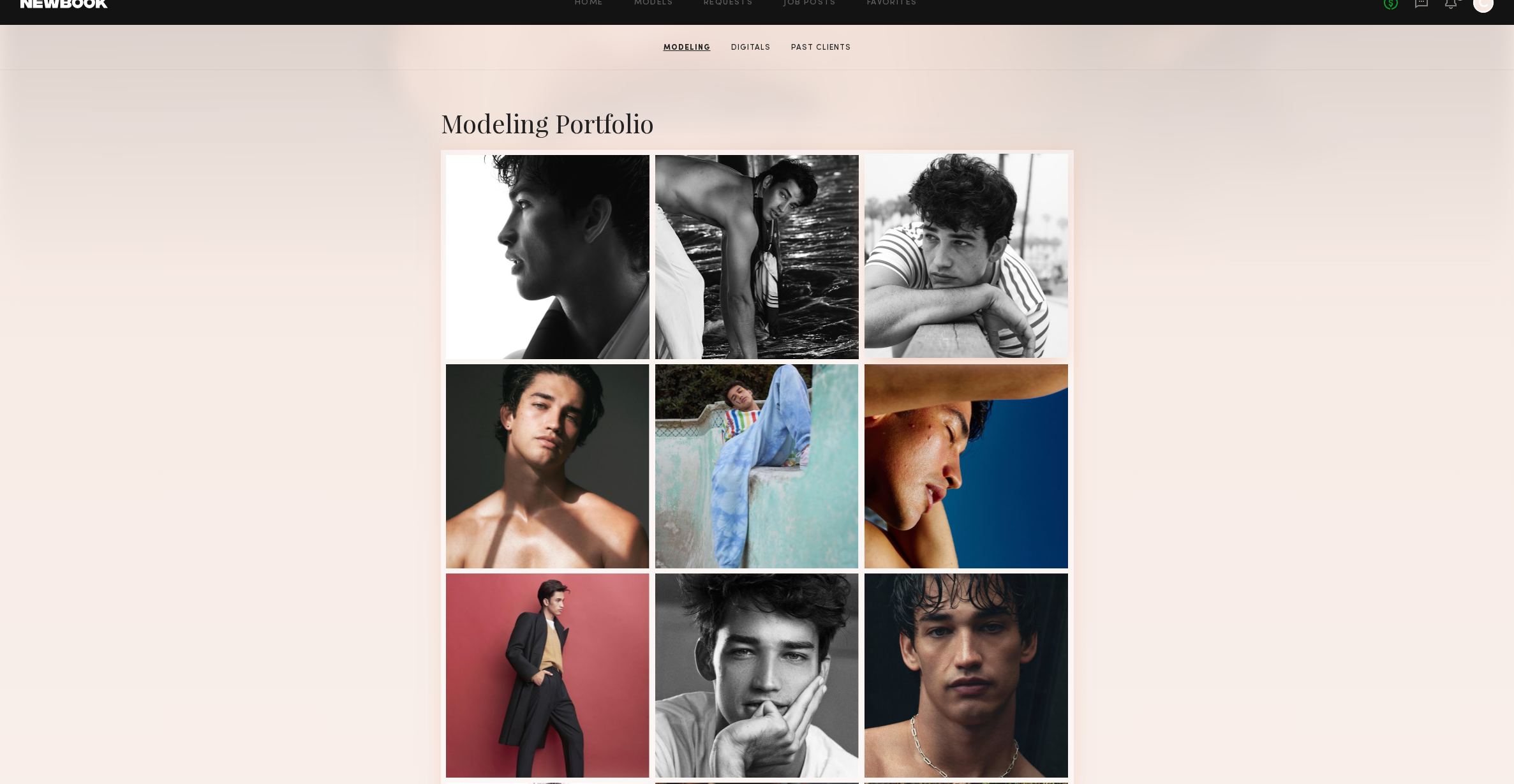
click at [968, 262] on div at bounding box center [966, 255] width 204 height 204
